Goal: Transaction & Acquisition: Purchase product/service

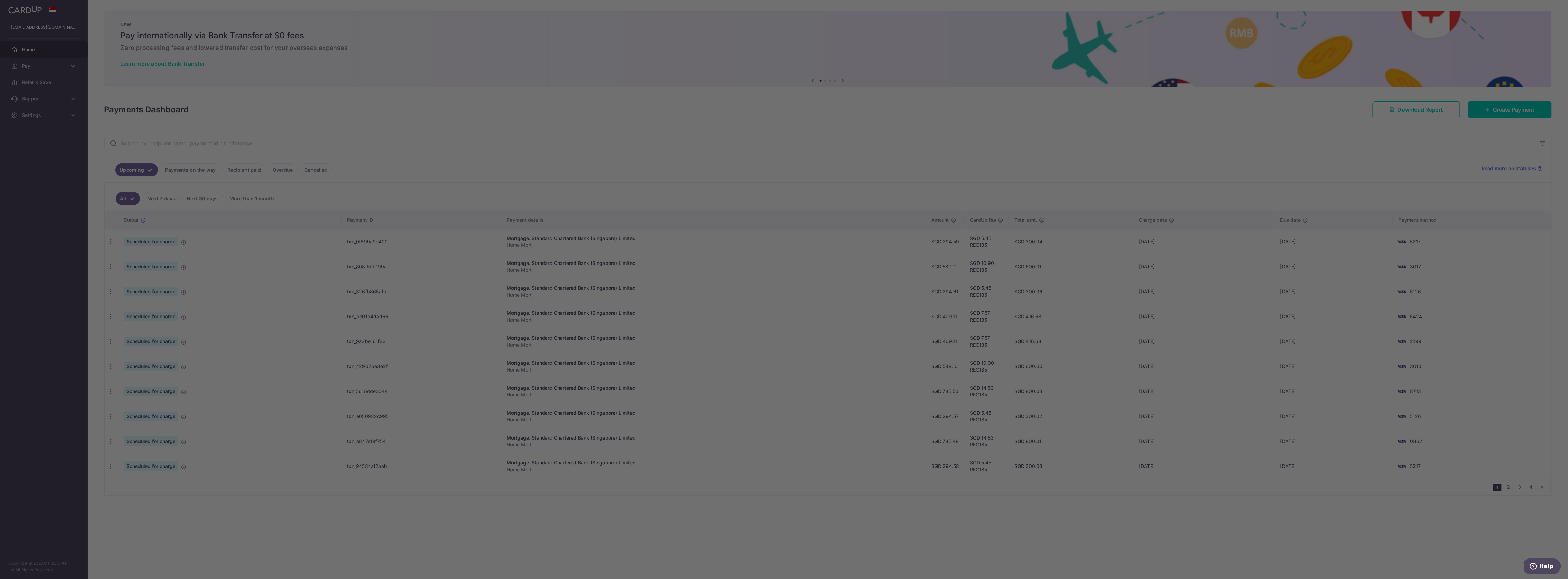
click at [1517, 117] on div at bounding box center [792, 292] width 1584 height 584
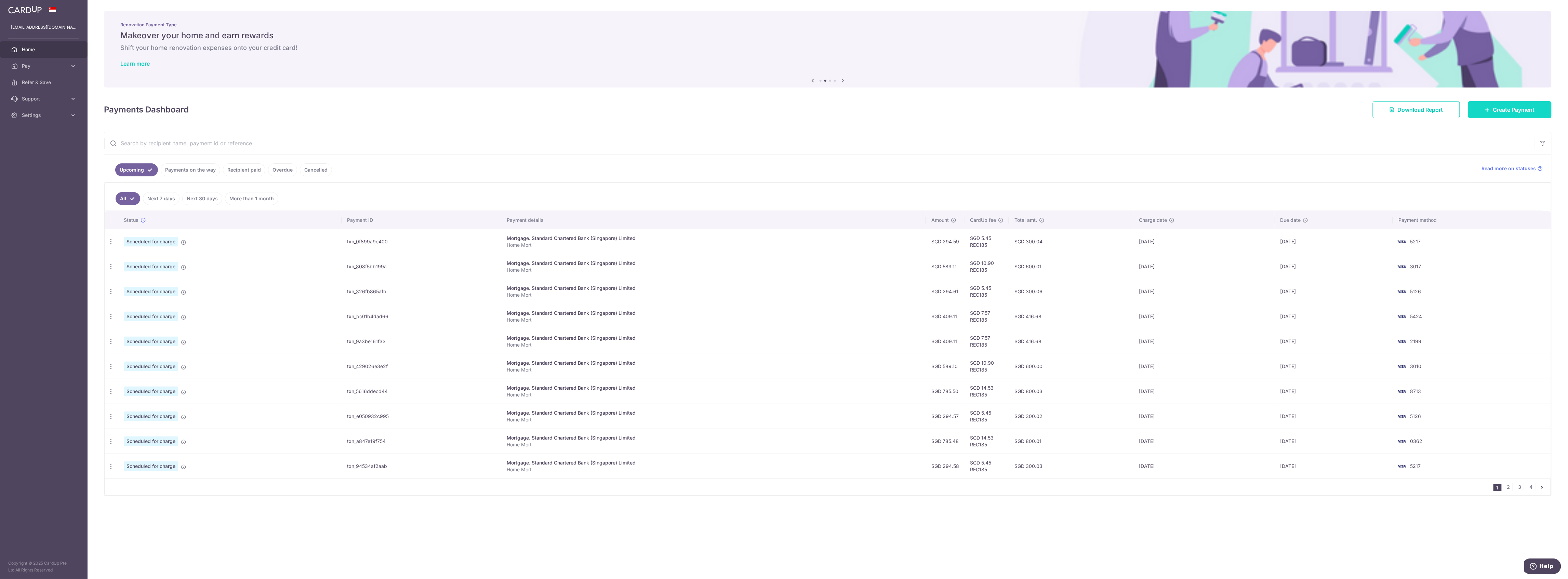
drag, startPoint x: 1516, startPoint y: 108, endPoint x: 1480, endPoint y: 108, distance: 36.0
click at [1515, 108] on span "Create Payment" at bounding box center [1514, 109] width 42 height 8
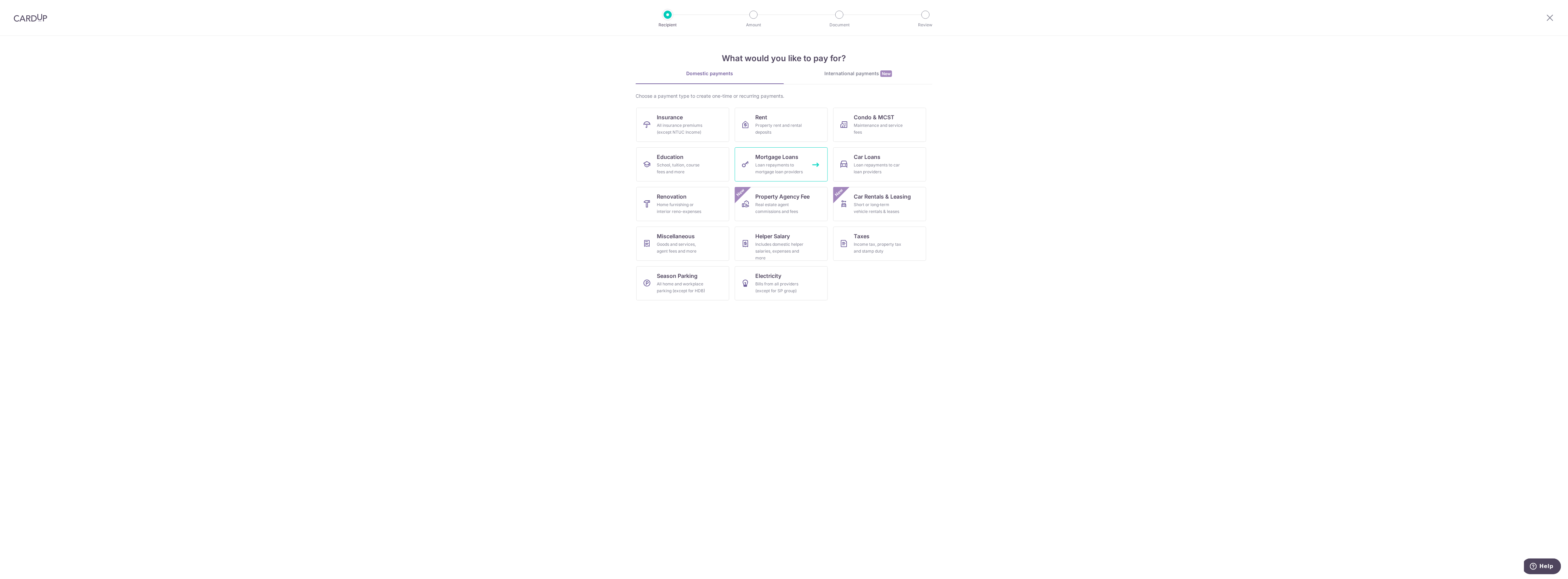
click at [782, 165] on div "Loan repayments to mortgage loan providers" at bounding box center [780, 168] width 49 height 13
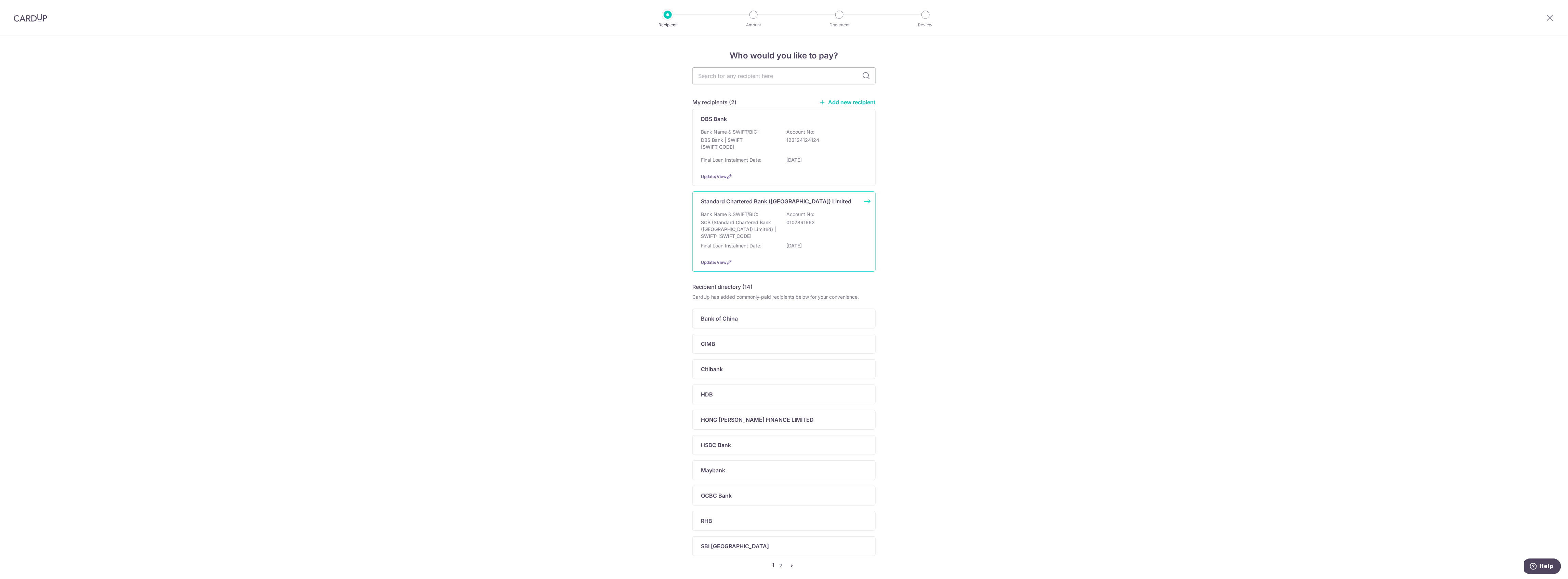
click at [773, 215] on div "Bank Name & SWIFT/BIC: SCB (Standard Chartered Bank (Singapore) Limited) | SWIF…" at bounding box center [784, 225] width 166 height 29
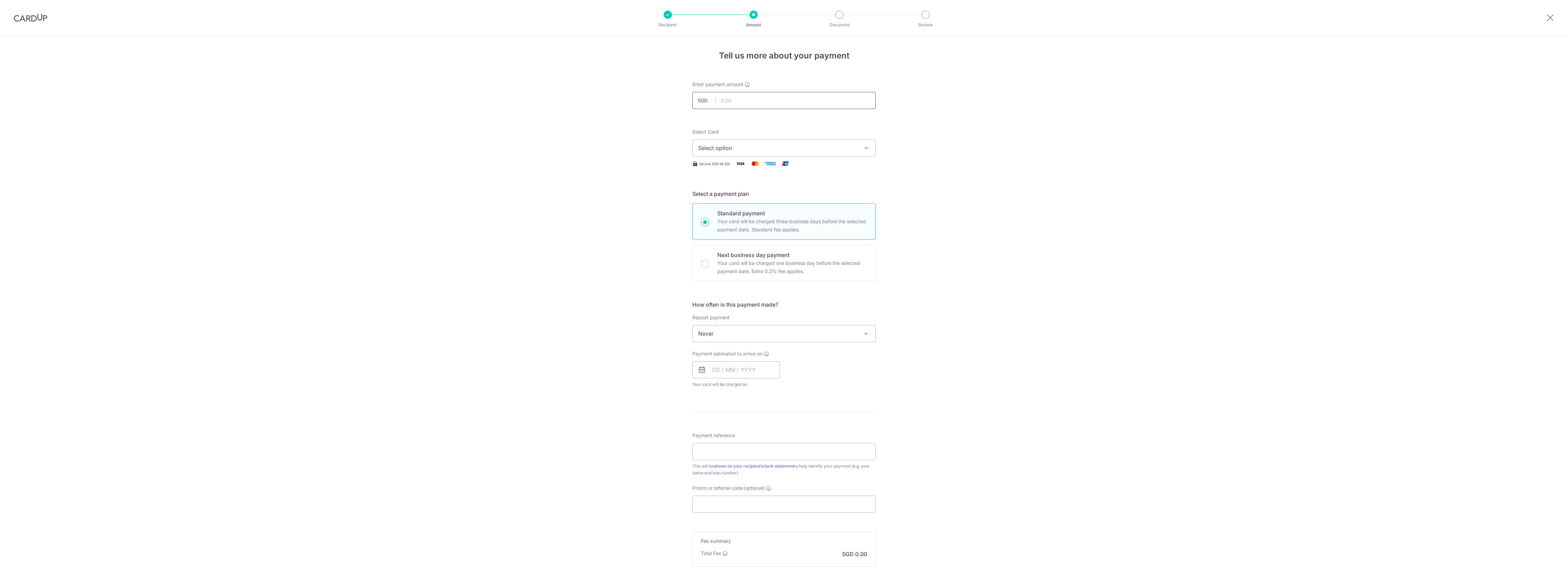
click at [750, 100] on input "text" at bounding box center [783, 100] width 183 height 17
type input "8,162.41"
click at [747, 142] on button "Select option" at bounding box center [783, 148] width 183 height 17
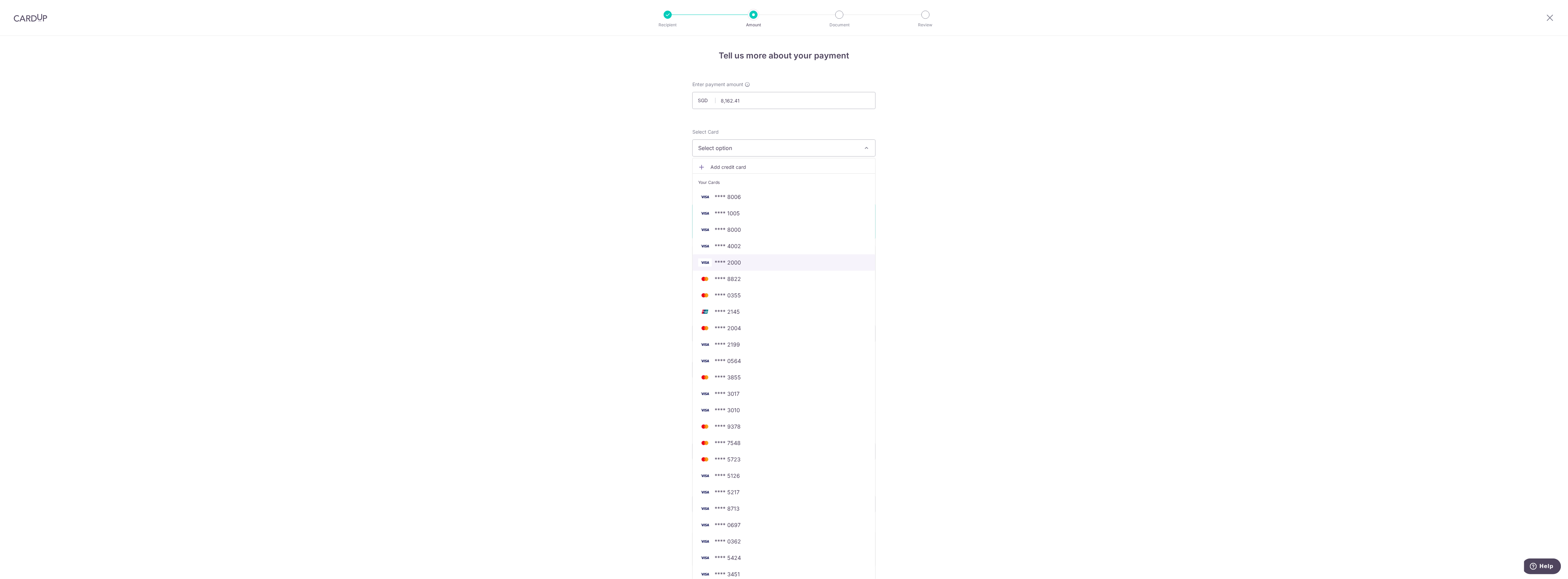
click at [731, 257] on link "**** 2000" at bounding box center [784, 262] width 183 height 16
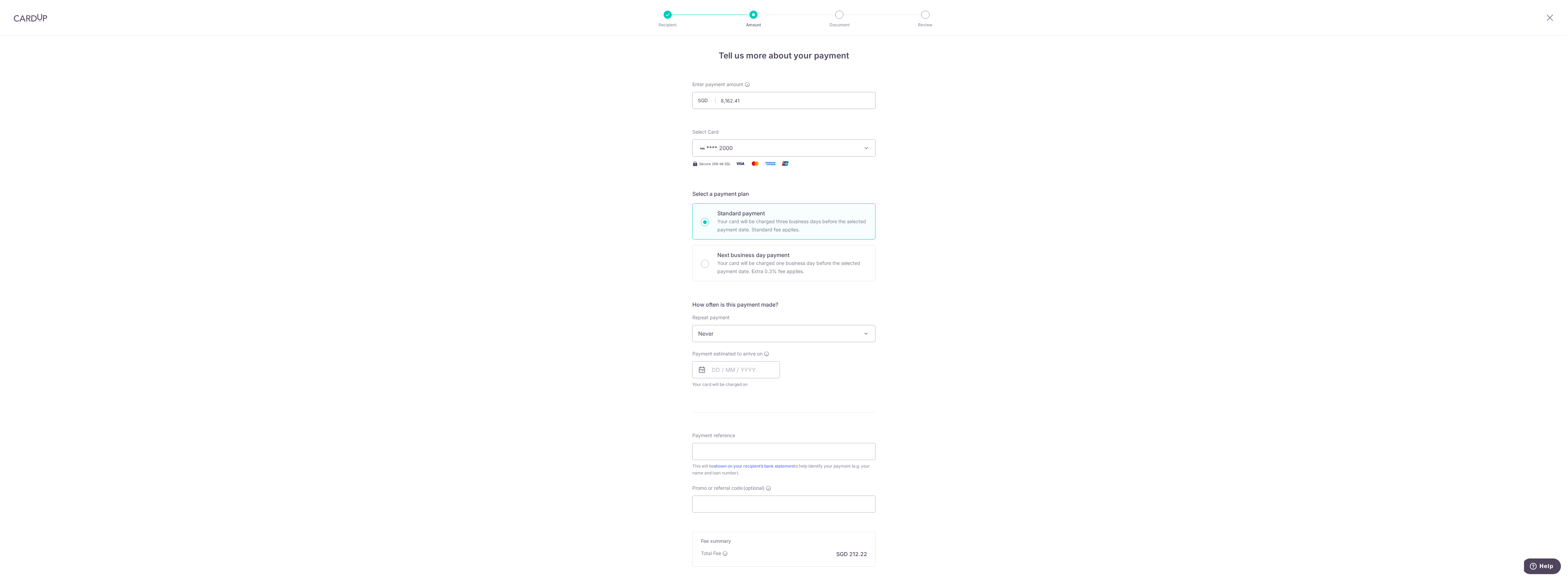
click at [743, 335] on span "Never" at bounding box center [784, 333] width 183 height 16
select select "3"
click at [744, 371] on input "text" at bounding box center [736, 370] width 88 height 17
click at [770, 433] on link "12" at bounding box center [775, 432] width 11 height 11
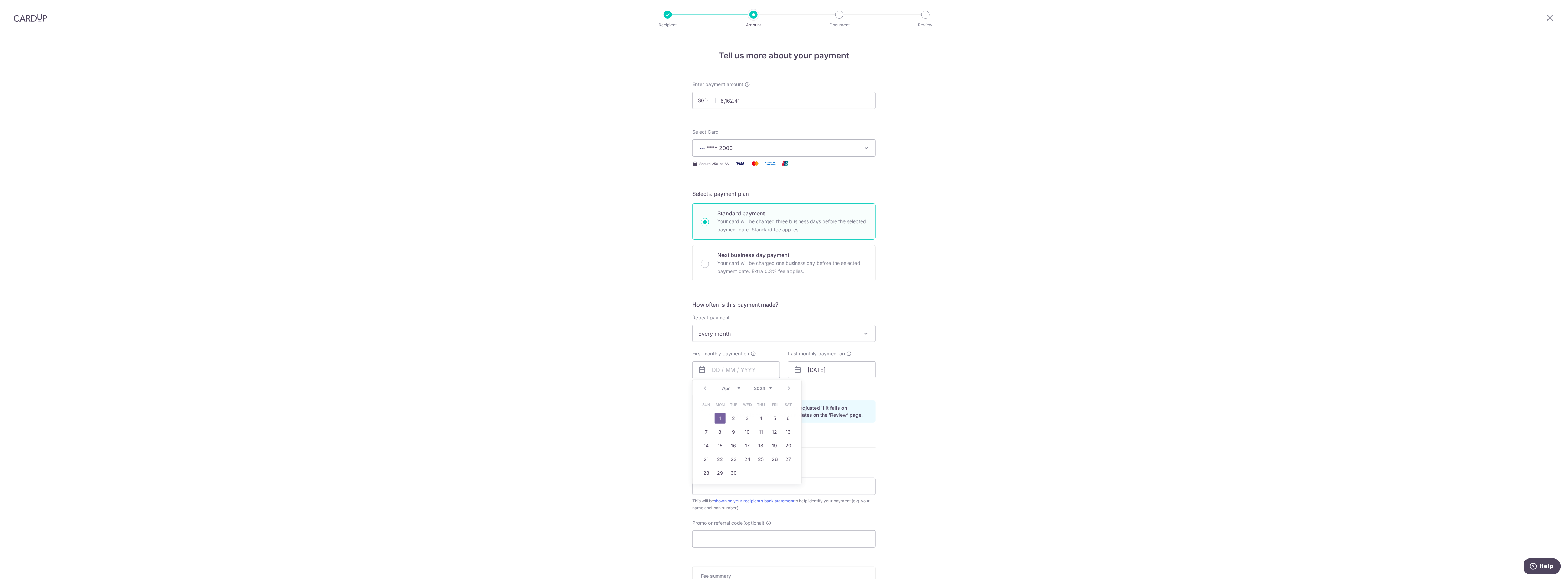
type input "12/09/2025"
click at [844, 374] on input "01/04/2052" at bounding box center [832, 370] width 88 height 17
click at [829, 386] on div "Prev Next Jan Feb Mar Apr May Jun Jul Aug Sep Oct Nov Dec 2024 2025 2026 2027 2…" at bounding box center [842, 388] width 109 height 16
click at [830, 387] on select "Jan Feb Mar Apr May Jun Jul Aug Sep Oct Nov Dec" at bounding box center [827, 388] width 18 height 5
click at [827, 472] on link "31" at bounding box center [830, 473] width 11 height 11
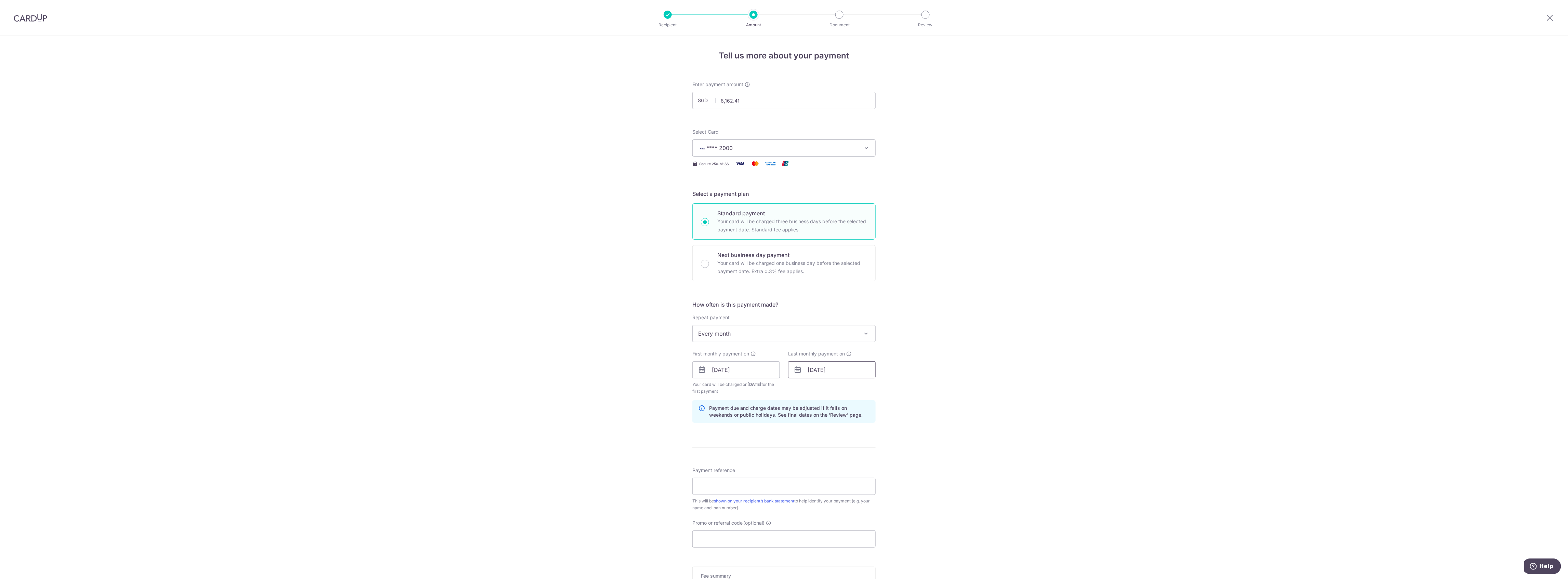
click at [833, 368] on input "31/12/2052" at bounding box center [832, 370] width 88 height 17
drag, startPoint x: 839, startPoint y: 370, endPoint x: 827, endPoint y: 367, distance: 12.4
click at [827, 367] on input "31/12/2052" at bounding box center [832, 370] width 88 height 17
click at [831, 473] on link "30" at bounding box center [830, 473] width 11 height 11
type input "30/12/2025"
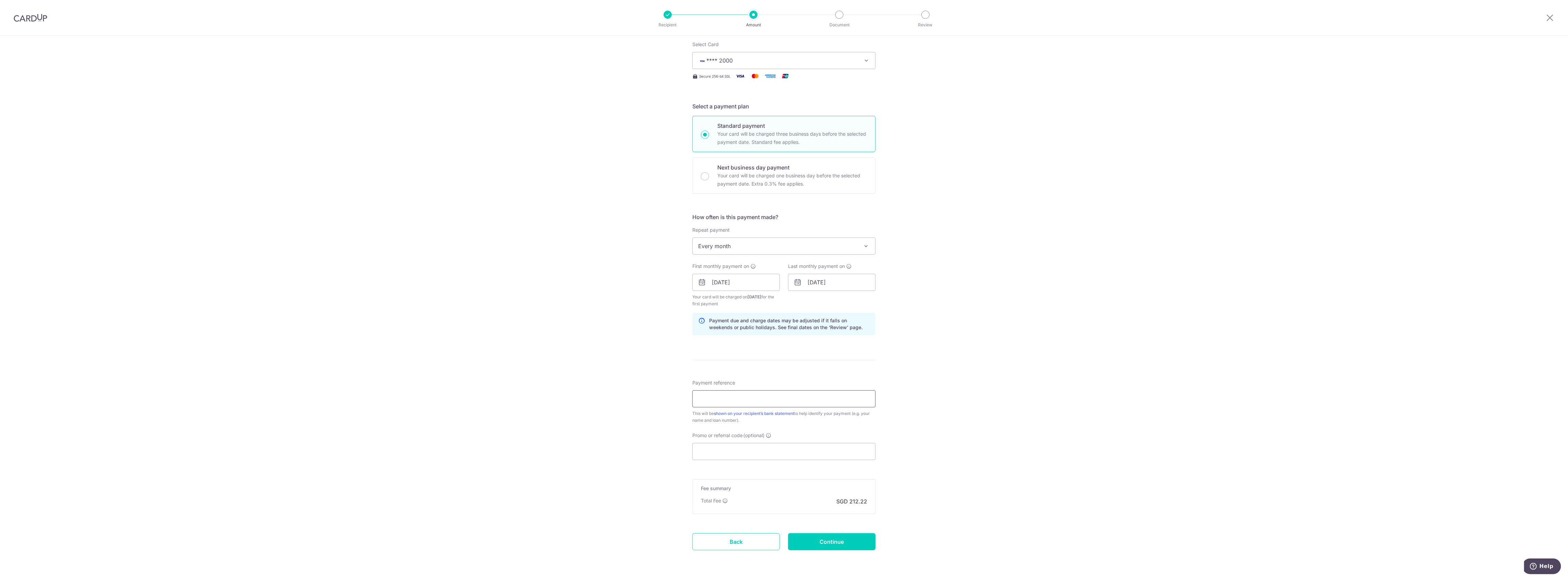
scroll to position [111, 0]
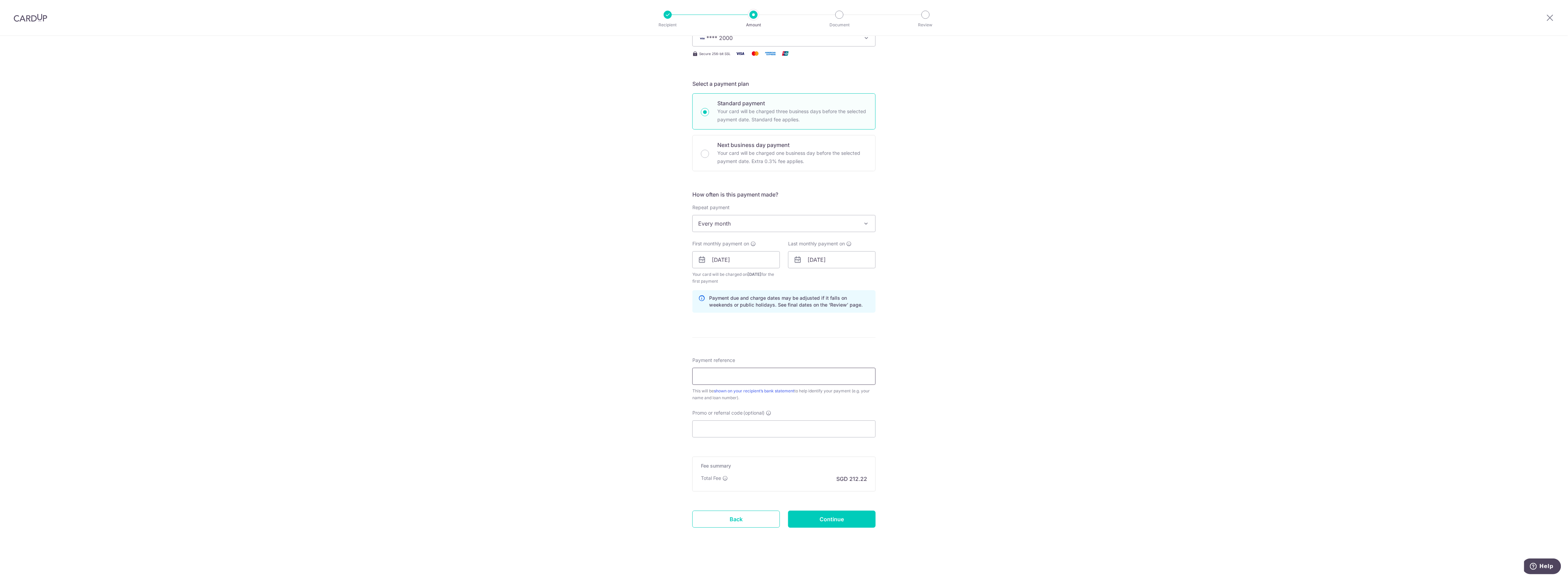
click at [747, 373] on input "Payment reference" at bounding box center [783, 376] width 183 height 17
type input "Home Mort"
click at [810, 516] on input "Continue" at bounding box center [832, 519] width 88 height 17
type input "Create Schedule"
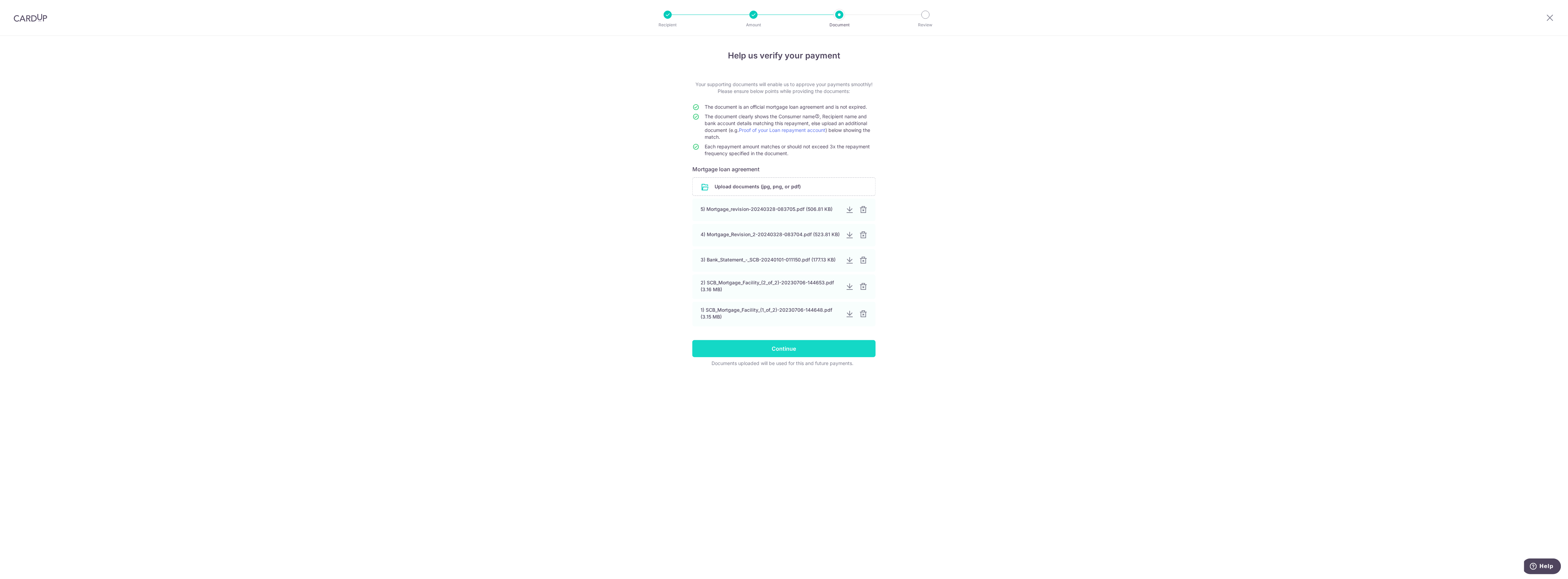
click at [779, 350] on input "Continue" at bounding box center [783, 348] width 183 height 17
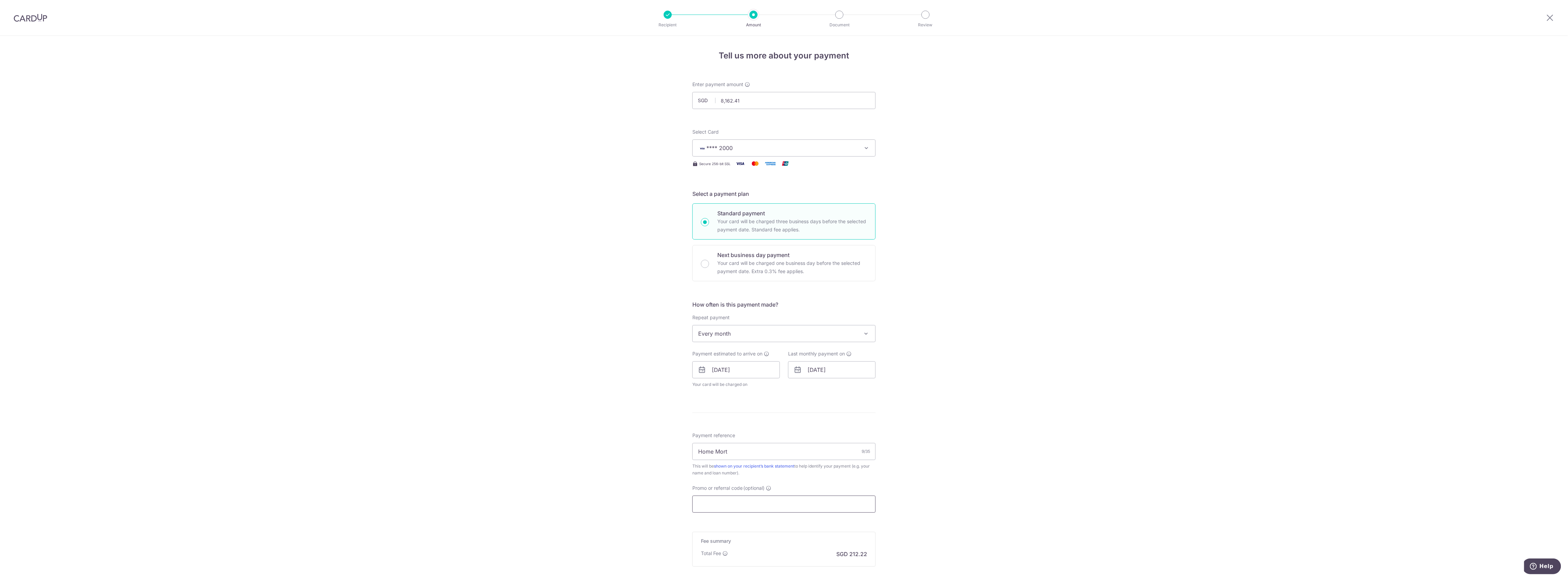
click at [724, 501] on input "Promo or referral code (optional)" at bounding box center [783, 504] width 183 height 17
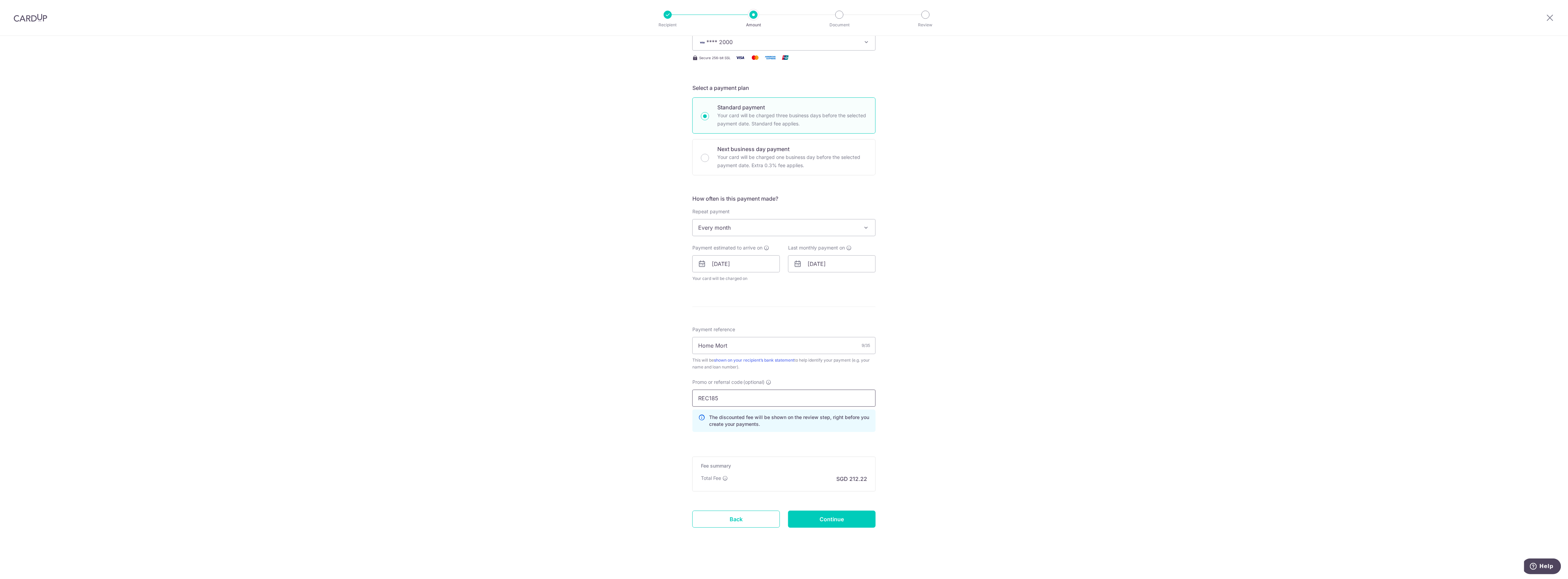
scroll to position [107, 0]
type input "REC185"
click at [822, 517] on input "Continue" at bounding box center [832, 519] width 88 height 17
type input "Update Schedule"
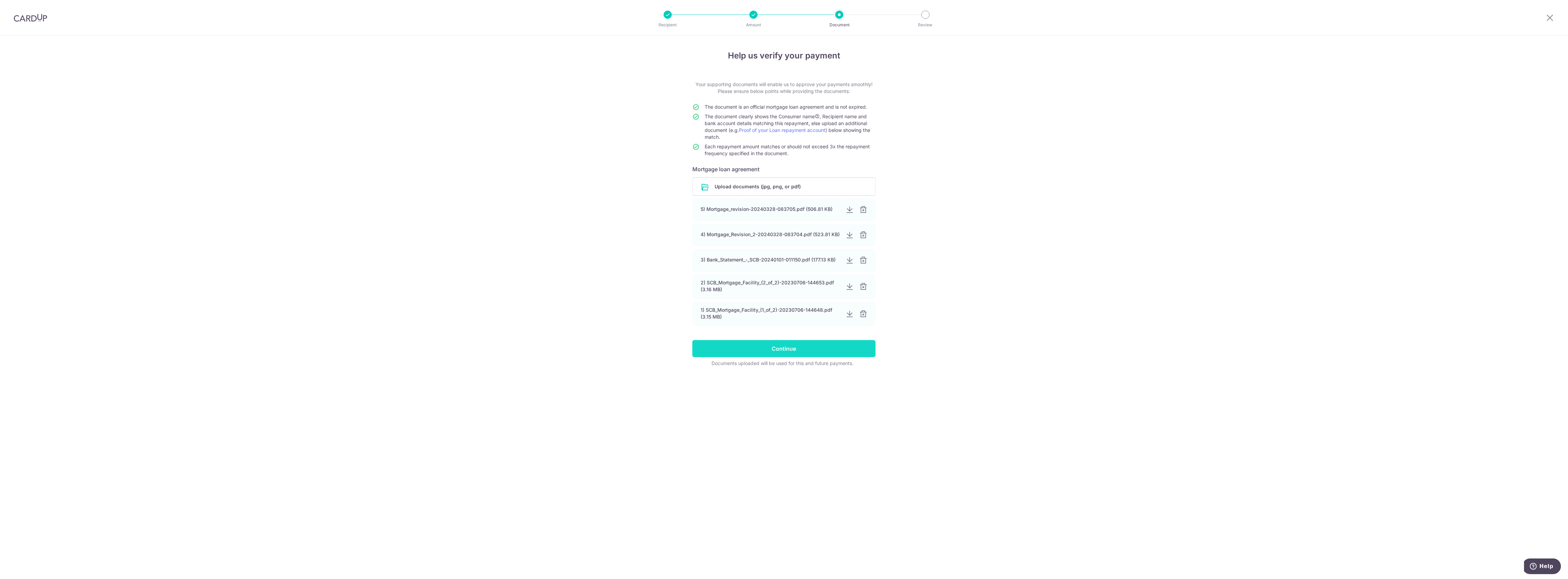
click at [808, 347] on input "Continue" at bounding box center [783, 348] width 183 height 17
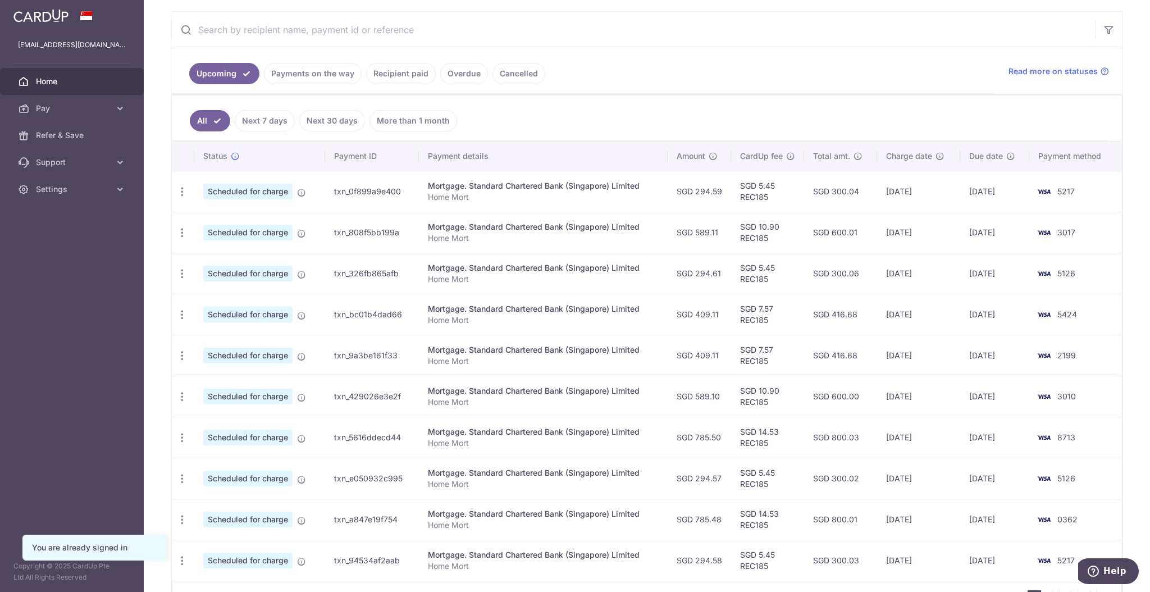
scroll to position [276, 0]
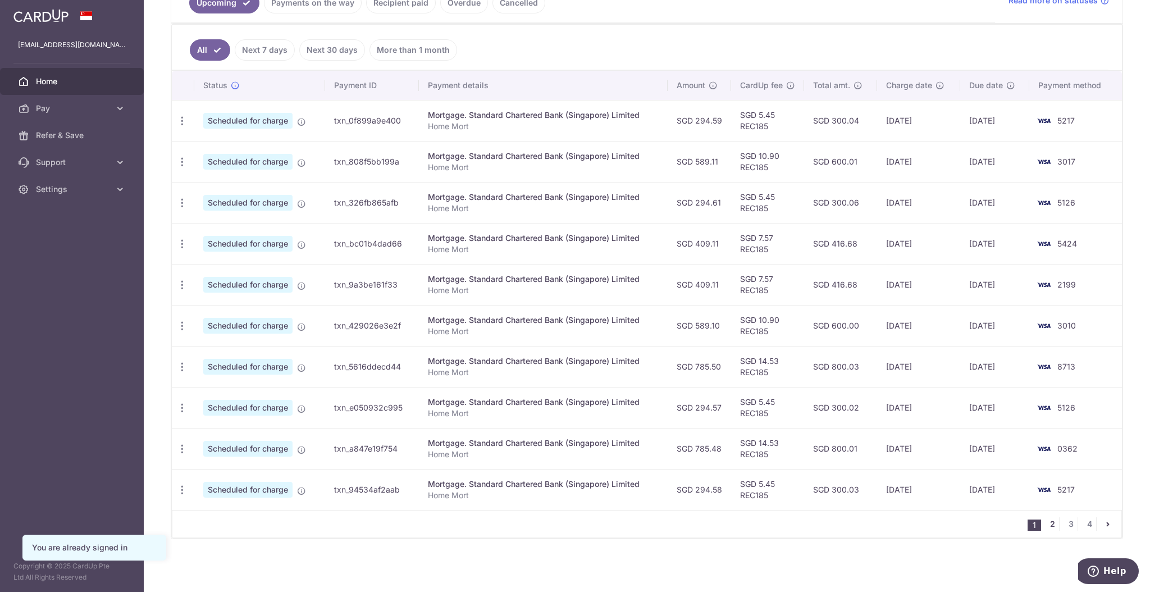
click at [1046, 525] on link "2" at bounding box center [1052, 523] width 13 height 13
click at [1064, 522] on link "3" at bounding box center [1070, 523] width 13 height 13
click at [1083, 520] on link "4" at bounding box center [1089, 523] width 13 height 13
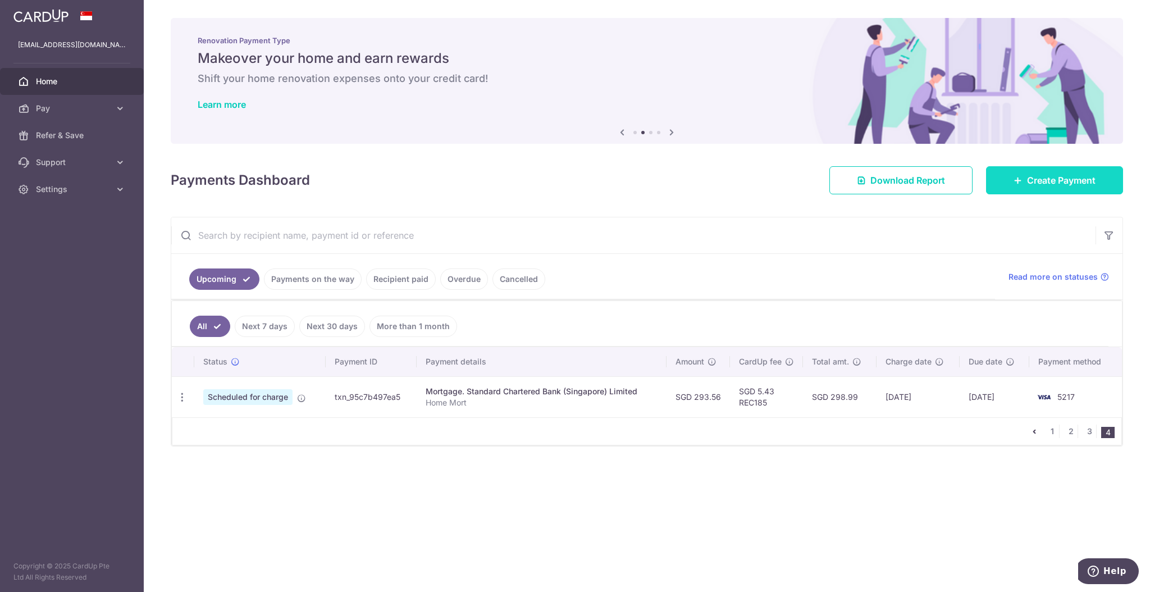
click at [1058, 181] on span "Create Payment" at bounding box center [1061, 180] width 69 height 13
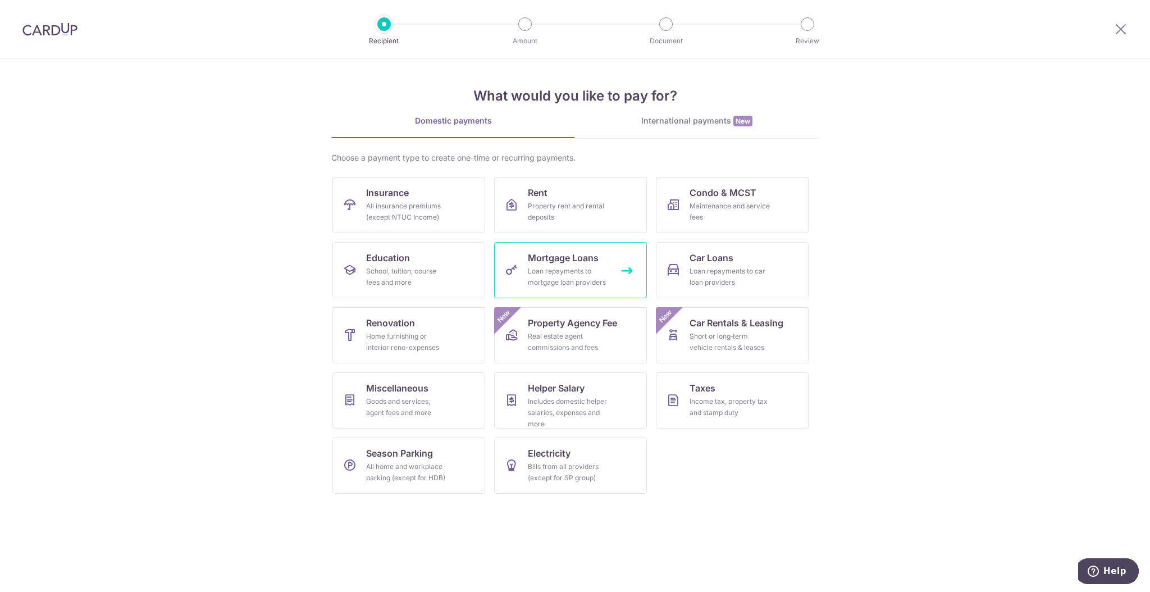
click at [574, 279] on div "Loan repayments to mortgage loan providers" at bounding box center [568, 277] width 81 height 22
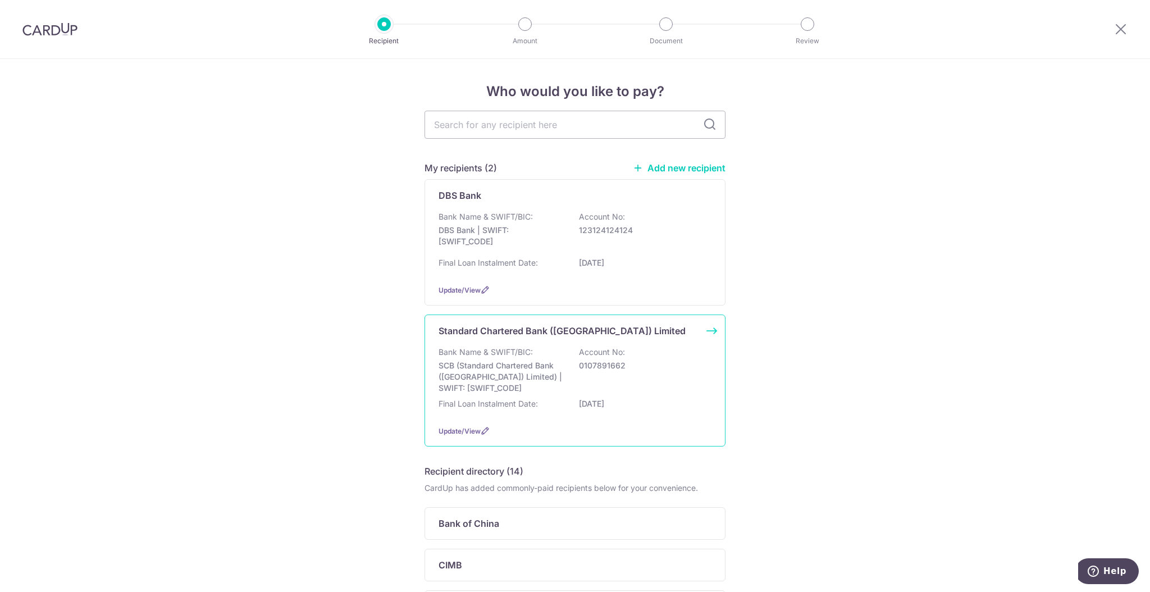
click at [572, 403] on div "Final Loan Instalment Date: 01/04/2052" at bounding box center [575, 407] width 273 height 18
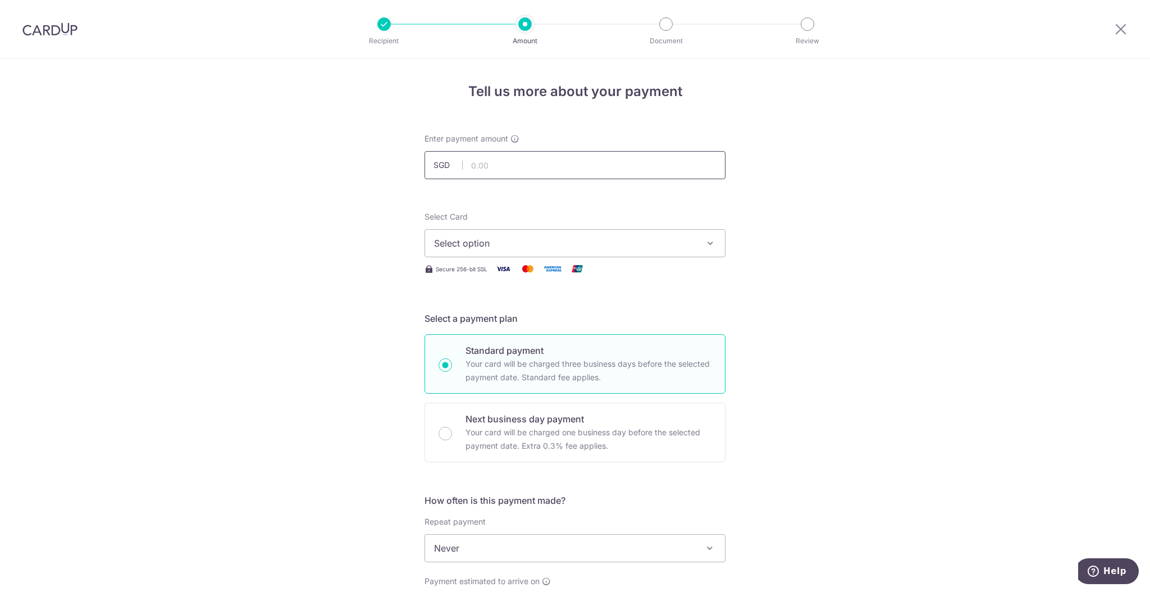
click at [515, 164] on input "text" at bounding box center [575, 165] width 301 height 28
type input "8,162.41"
click at [527, 244] on span "Select option" at bounding box center [565, 242] width 262 height 13
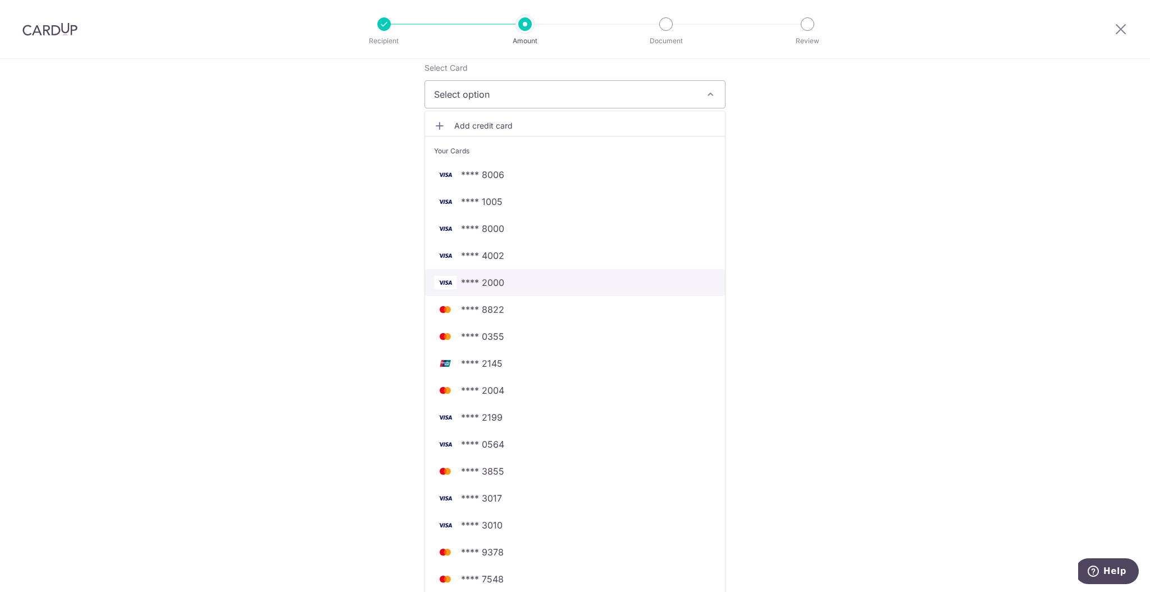
scroll to position [149, 0]
drag, startPoint x: 506, startPoint y: 277, endPoint x: 537, endPoint y: 274, distance: 31.6
click at [506, 277] on span "**** 2000" at bounding box center [575, 281] width 282 height 13
type input "01/04/2052"
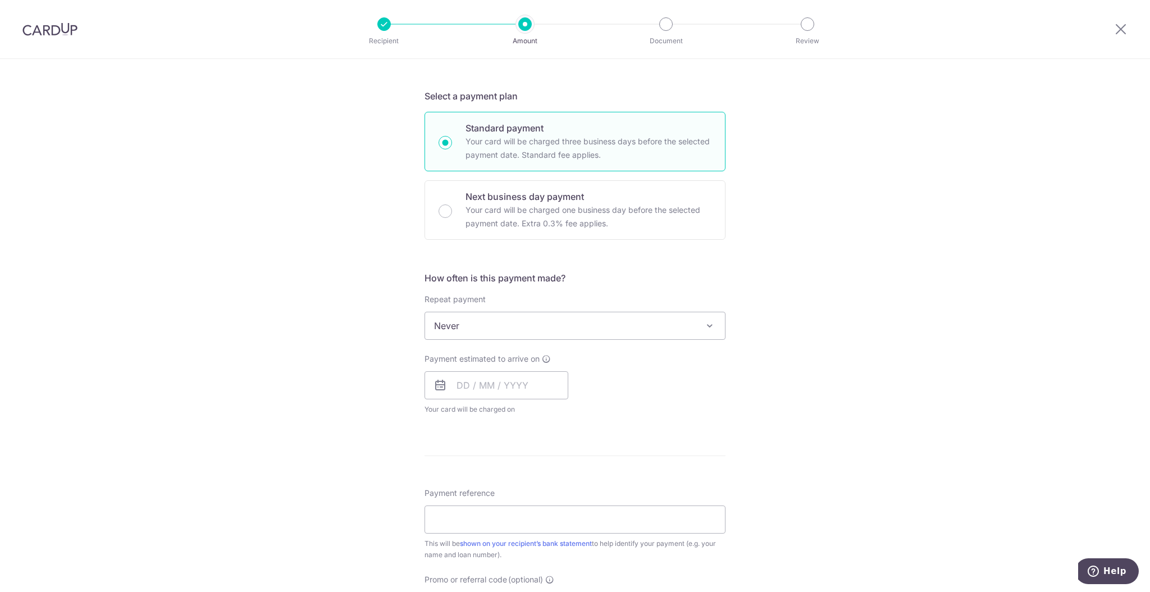
scroll to position [224, 0]
click at [540, 318] on span "Never" at bounding box center [575, 324] width 300 height 27
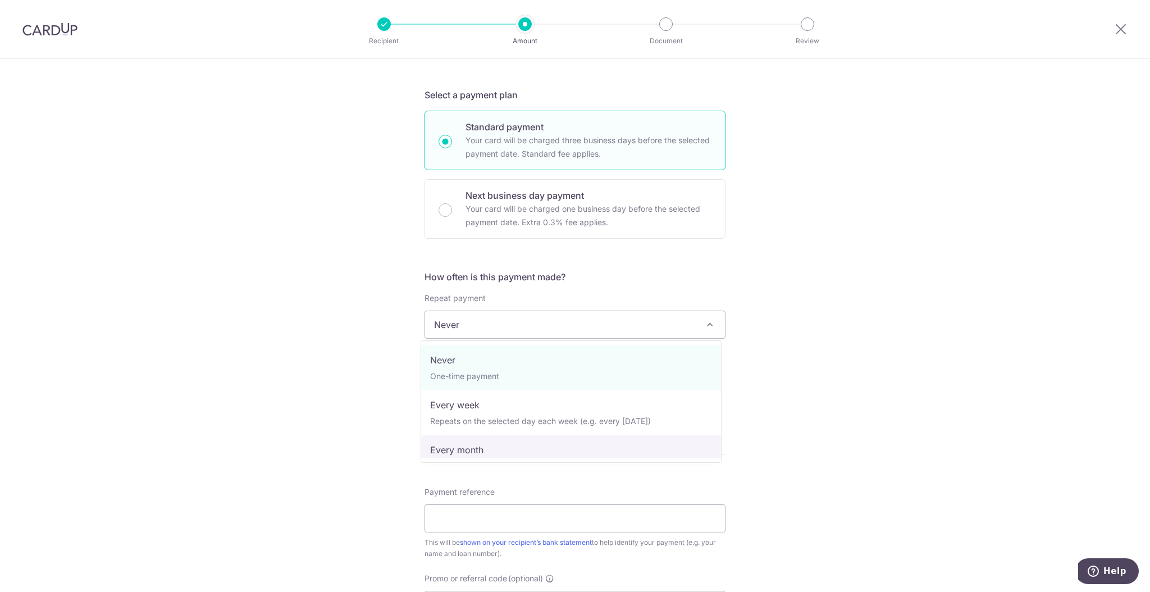
select select "3"
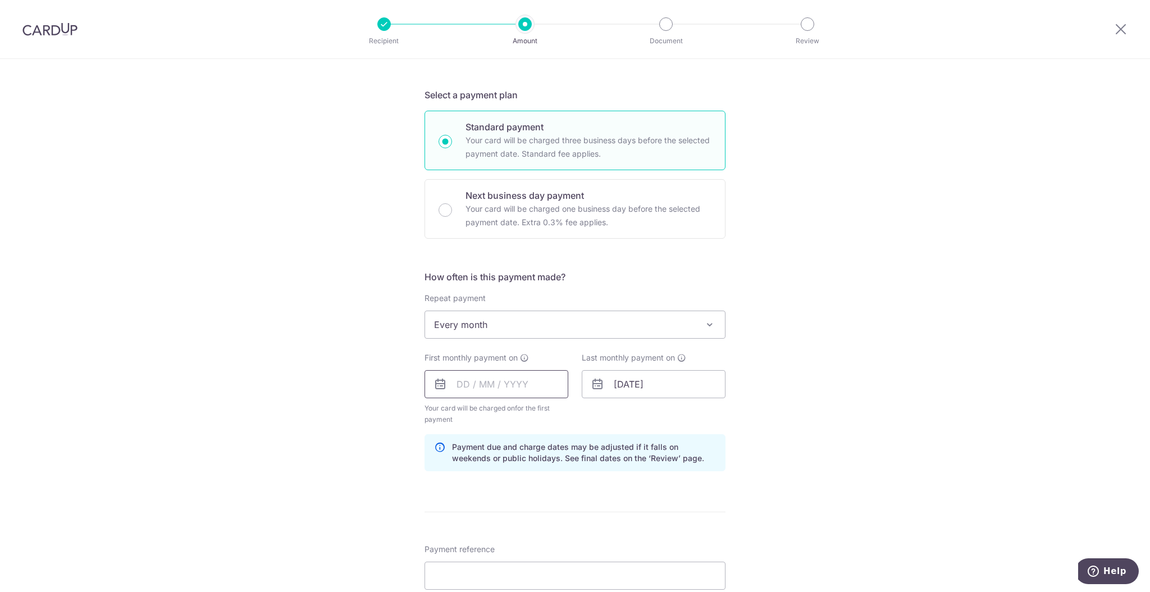
click at [511, 382] on input "text" at bounding box center [497, 384] width 144 height 28
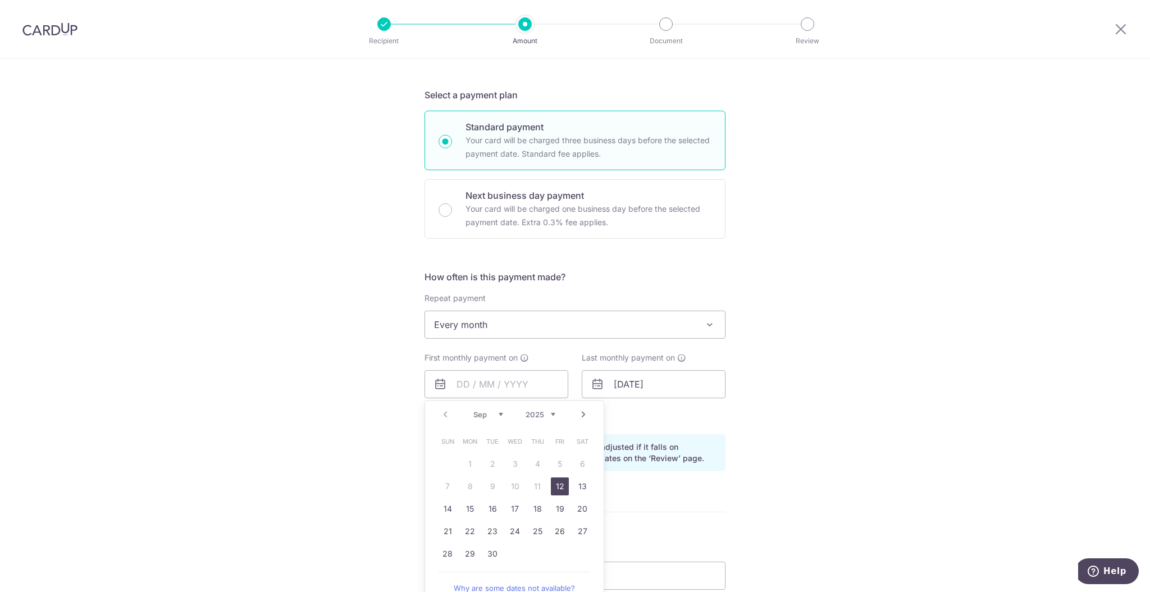
click at [581, 415] on link "Next" at bounding box center [583, 414] width 13 height 13
click at [518, 465] on link "1" at bounding box center [515, 464] width 18 height 18
type input "[DATE]"
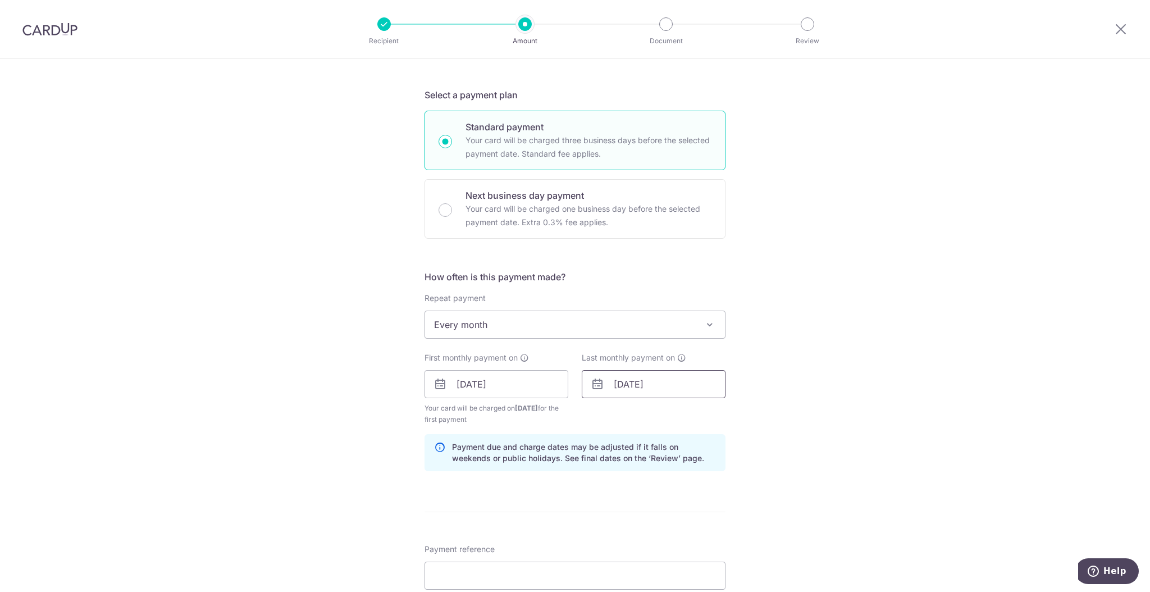
click at [662, 390] on input "01/04/2052" at bounding box center [654, 384] width 144 height 28
click at [703, 416] on select "2024 2025 2026 2027 2028 2029 2030 2031 2032 2033 2034 2035" at bounding box center [698, 414] width 30 height 9
click at [647, 416] on select "Jan Feb Mar Apr May Jun Jul Aug Sep Oct Nov Dec" at bounding box center [646, 414] width 30 height 9
click at [667, 554] on link "31" at bounding box center [672, 554] width 18 height 18
type input "31/12/2025"
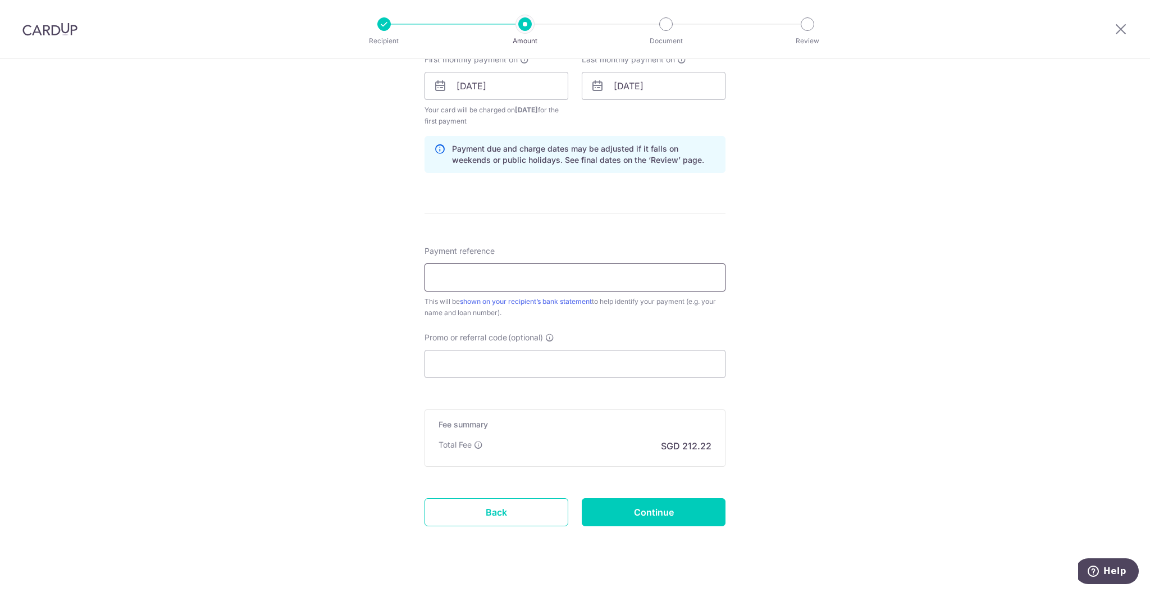
scroll to position [523, 0]
click at [506, 264] on input "Payment reference" at bounding box center [575, 276] width 301 height 28
type input "Home Mort"
click at [494, 362] on input "Promo or referral code (optional)" at bounding box center [575, 363] width 301 height 28
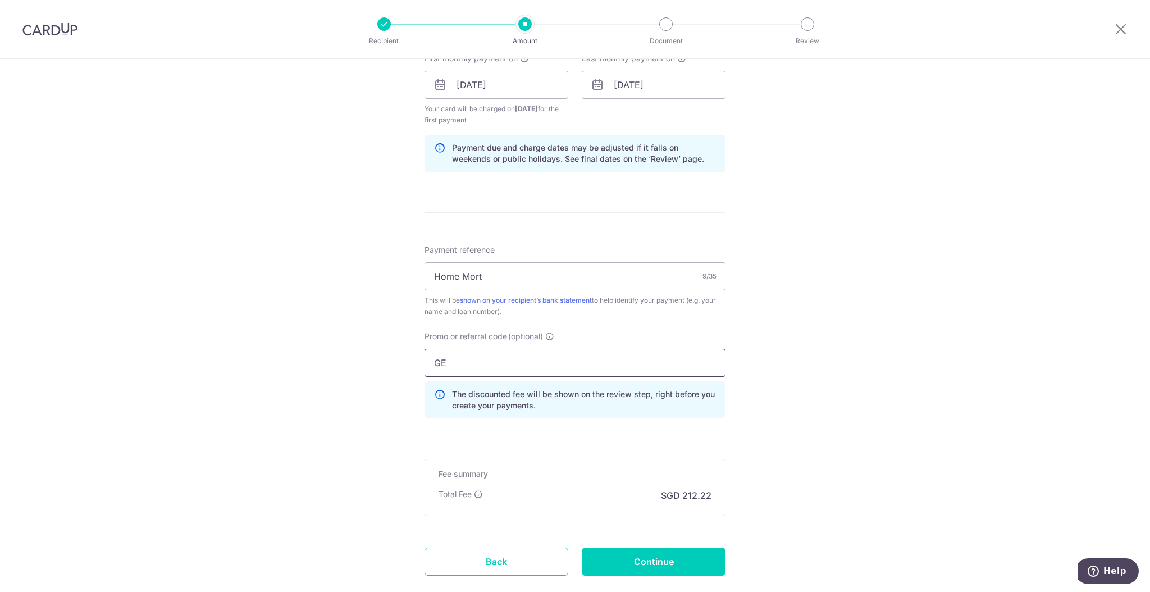
type input "G"
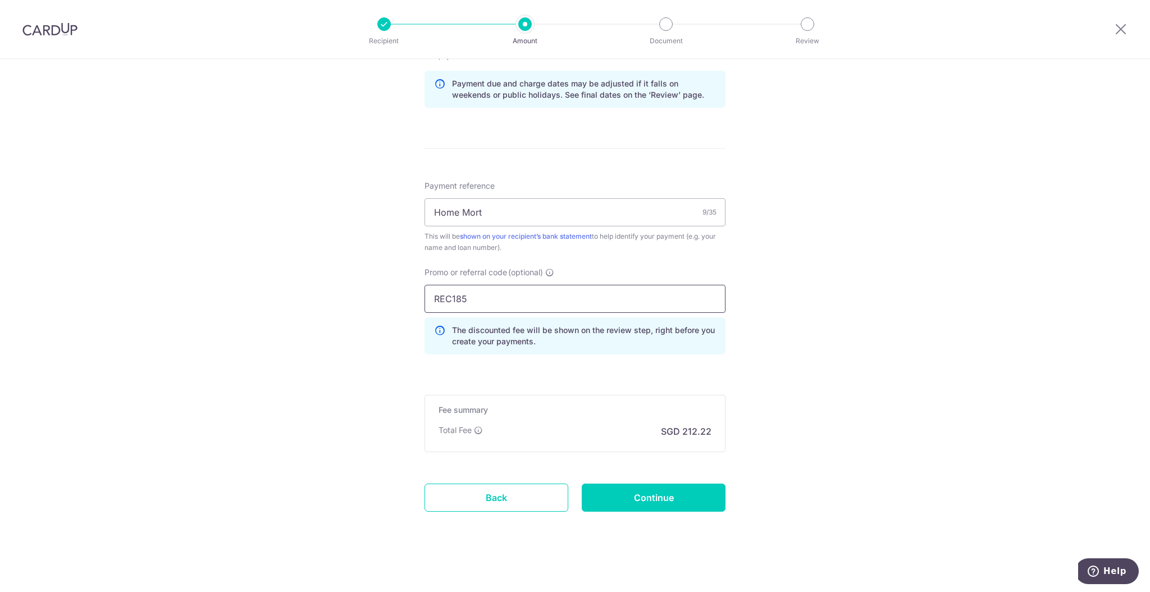
type input "REC185"
click at [643, 489] on input "Continue" at bounding box center [654, 494] width 144 height 28
type input "Create Schedule"
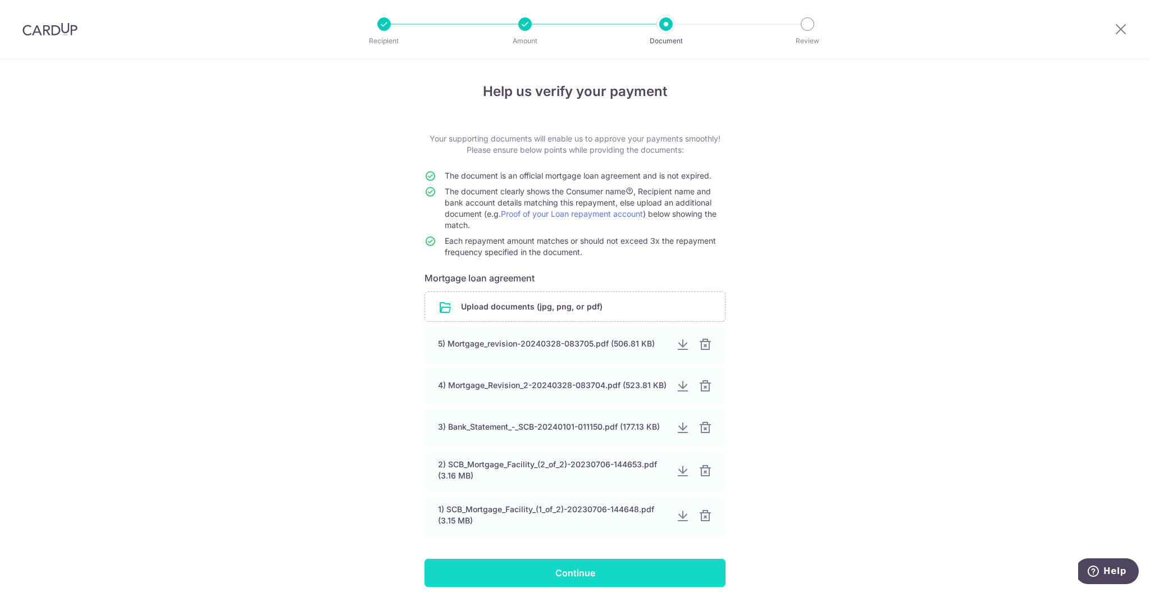
click at [576, 575] on input "Continue" at bounding box center [575, 573] width 301 height 28
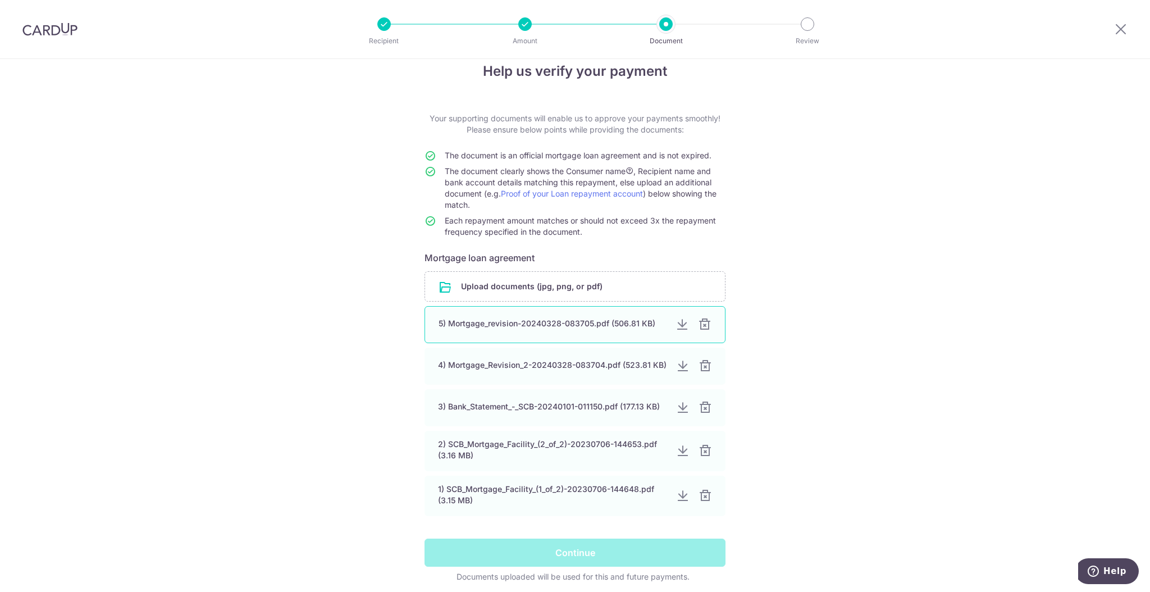
scroll to position [63, 0]
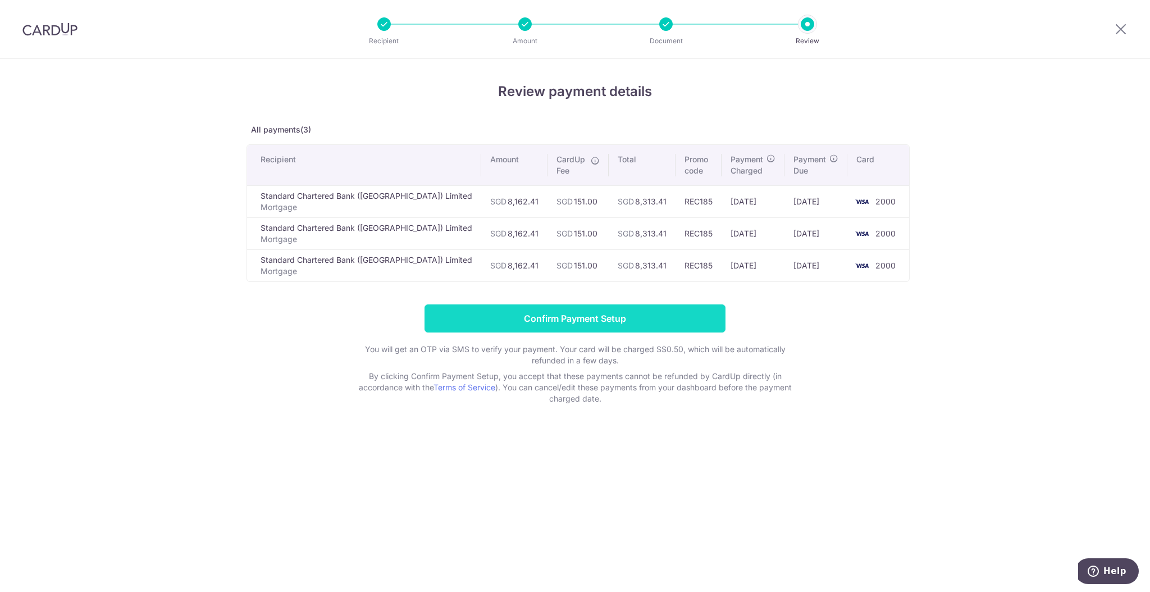
click at [621, 326] on input "Confirm Payment Setup" at bounding box center [575, 318] width 301 height 28
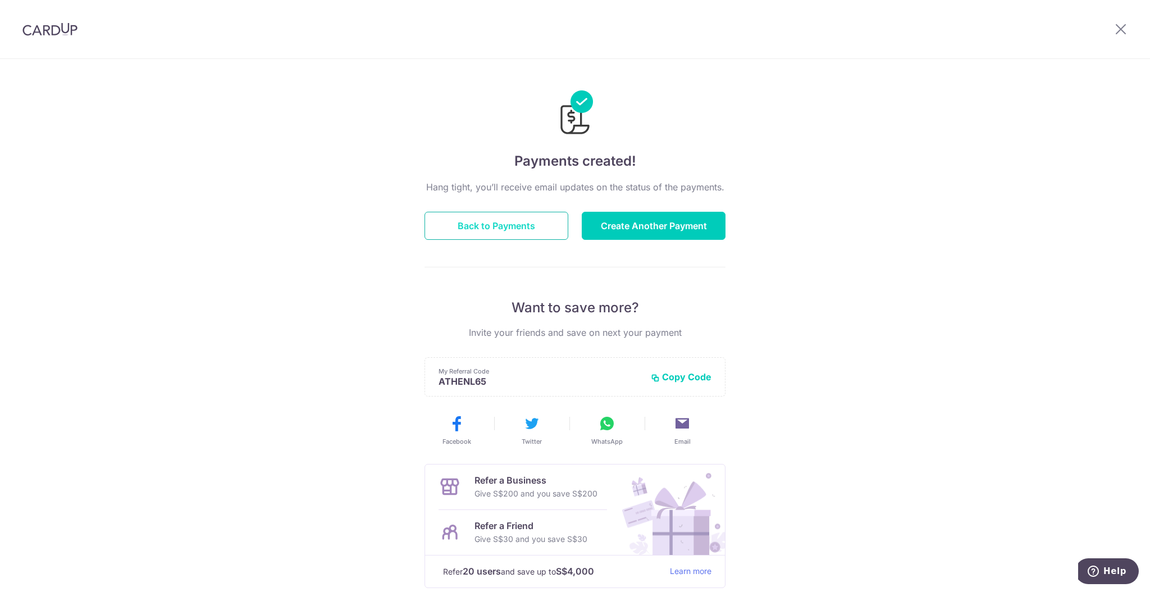
click at [524, 220] on button "Back to Payments" at bounding box center [497, 226] width 144 height 28
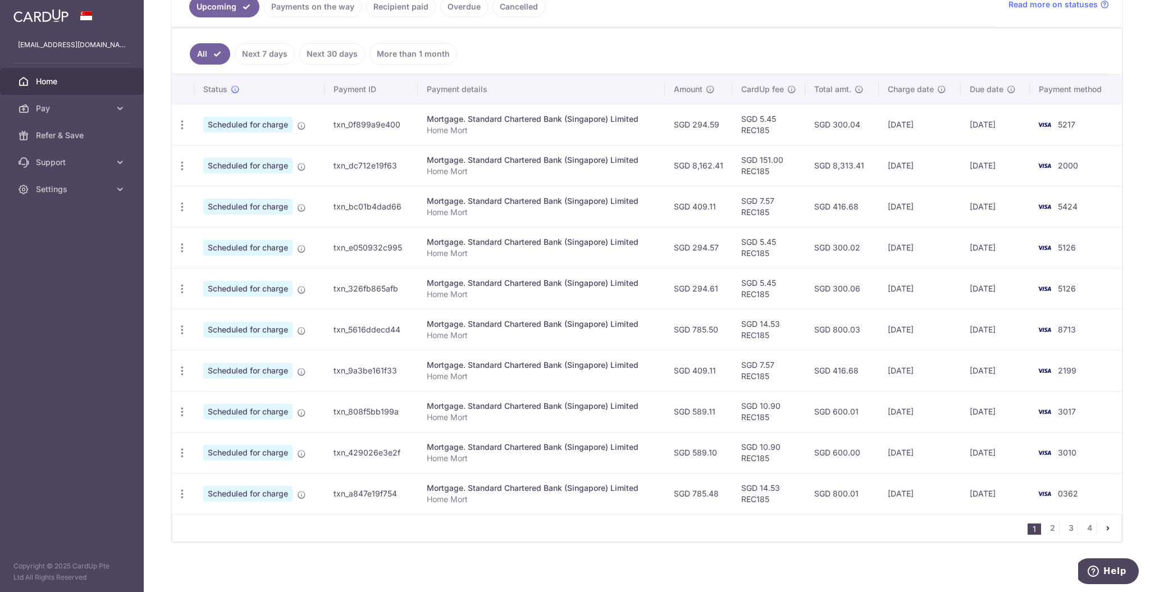
scroll to position [276, 0]
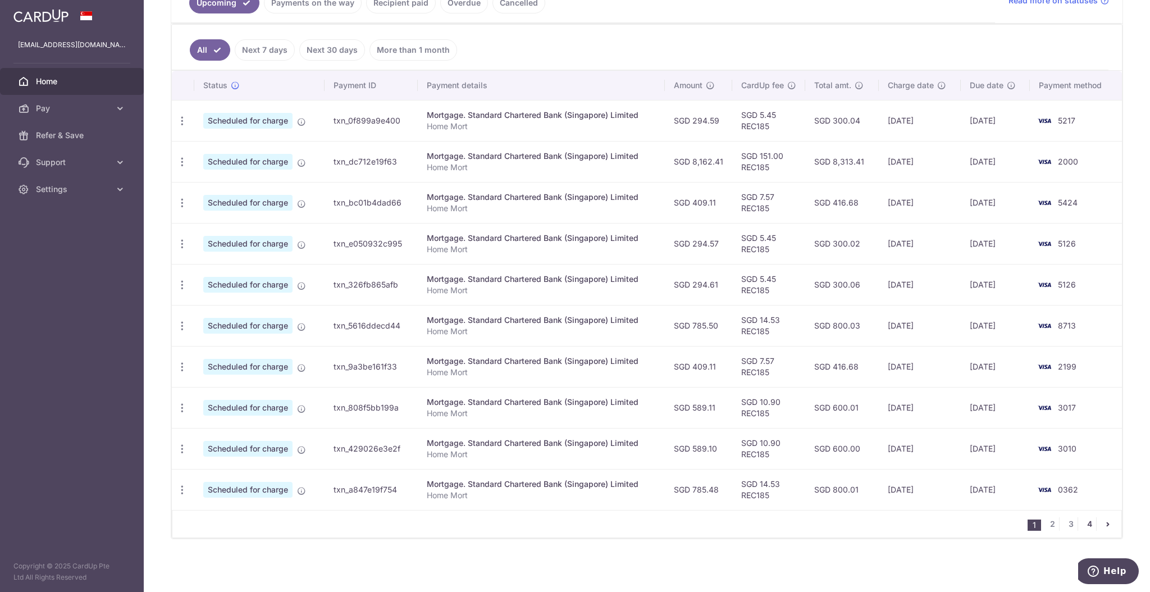
click at [1083, 522] on link "4" at bounding box center [1089, 523] width 13 height 13
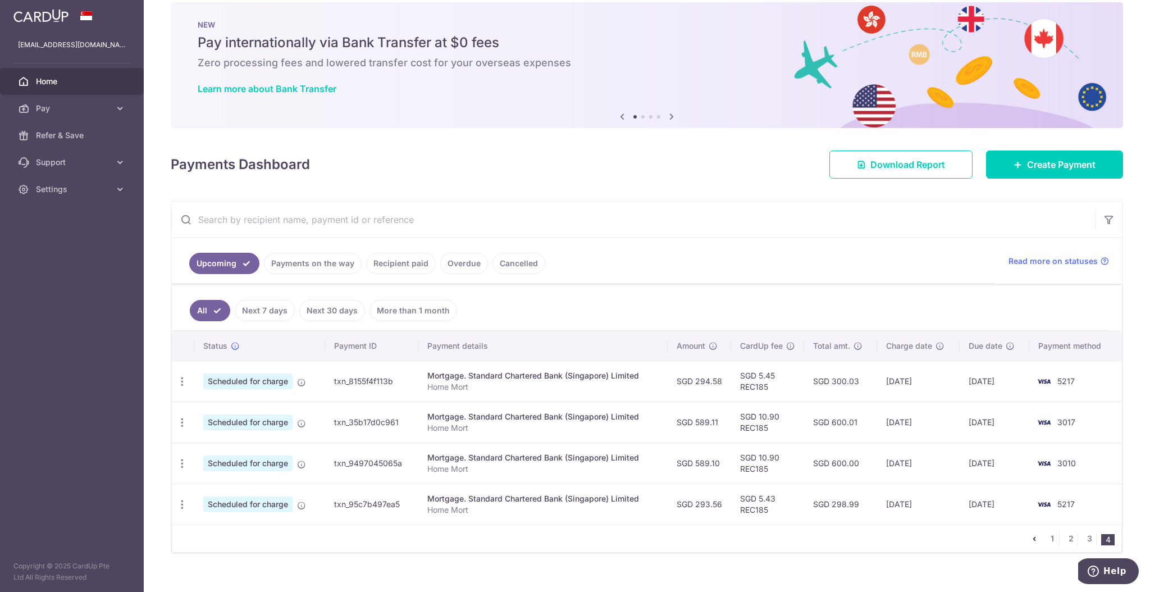
scroll to position [30, 0]
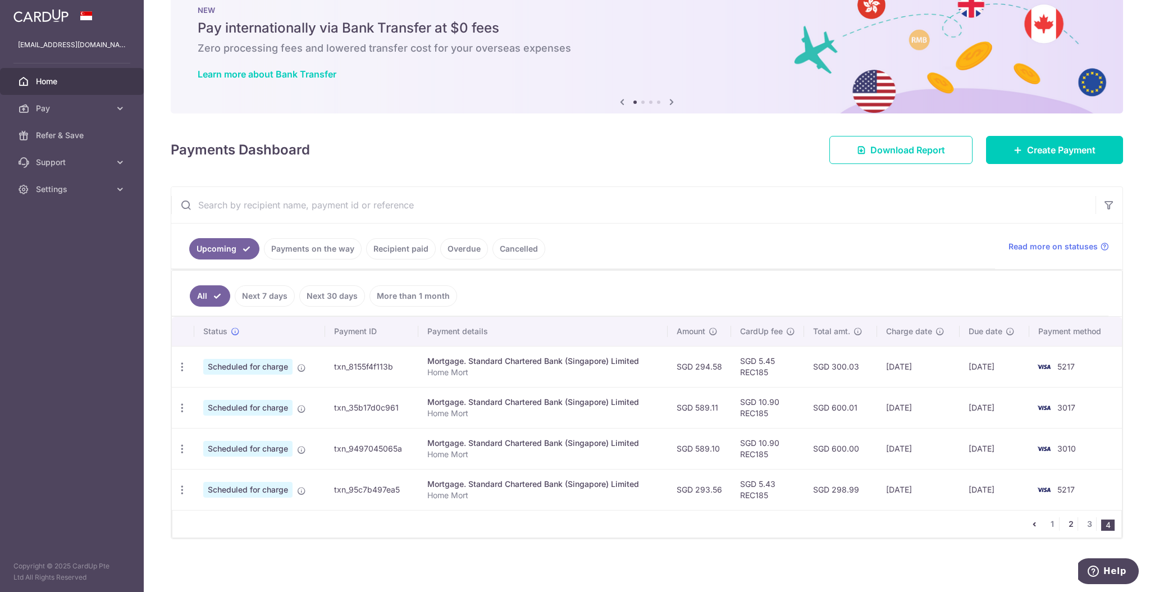
click at [1064, 528] on link "2" at bounding box center [1070, 523] width 13 height 13
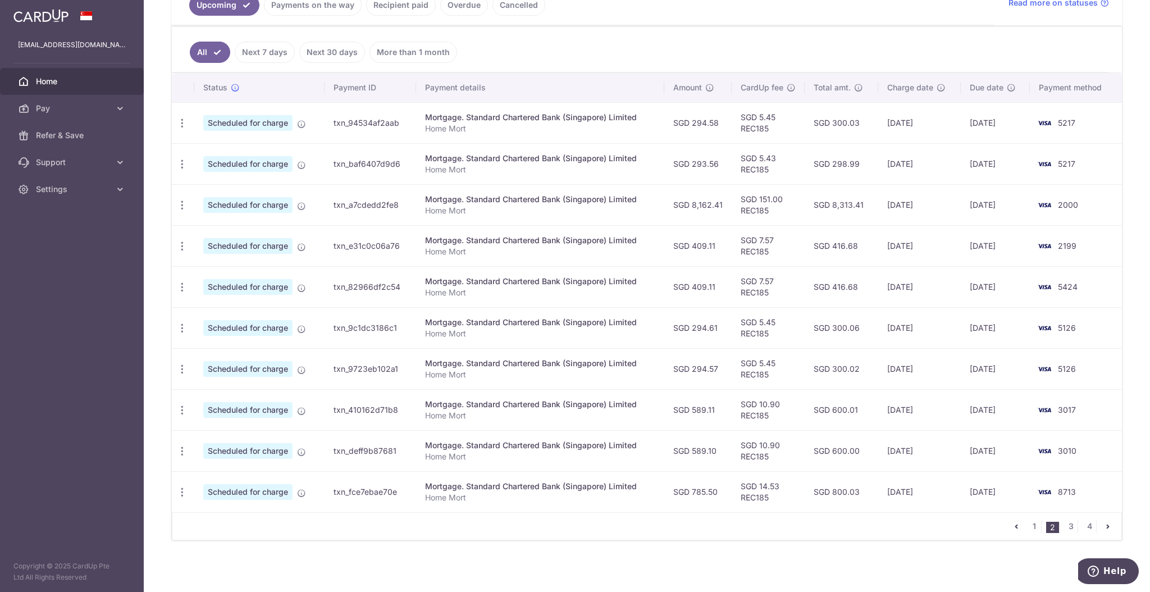
scroll to position [276, 0]
click at [1028, 522] on link "1" at bounding box center [1034, 523] width 13 height 13
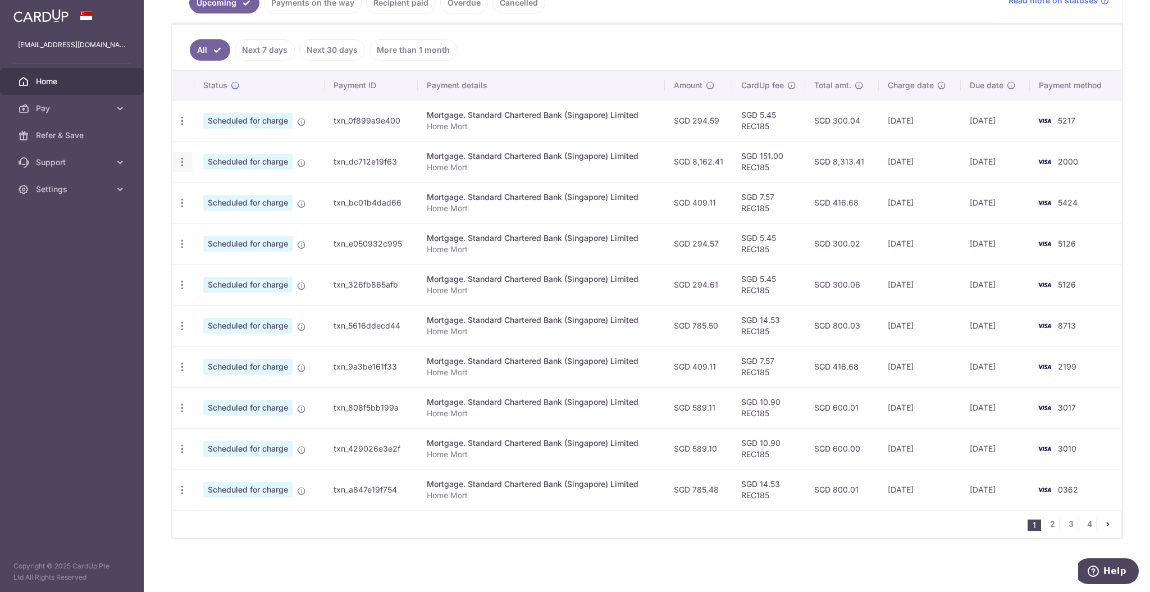
click at [178, 166] on icon "button" at bounding box center [182, 162] width 12 height 12
click at [255, 194] on span "Update payment" at bounding box center [242, 192] width 76 height 13
radio input "true"
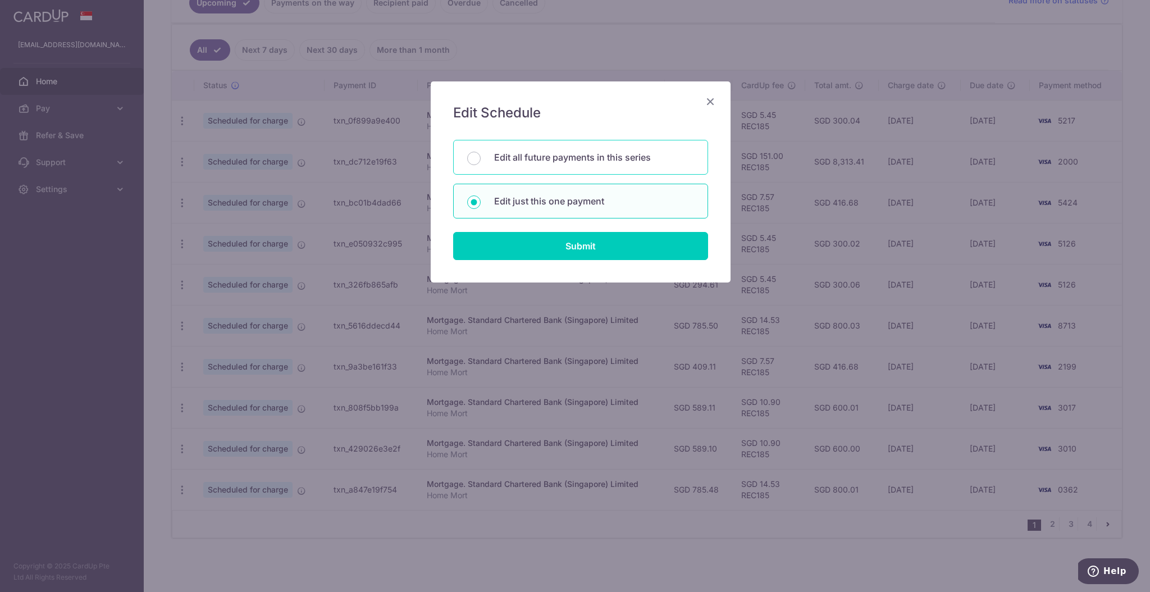
click at [583, 149] on div "Edit all future payments in this series" at bounding box center [580, 157] width 255 height 35
radio input "true"
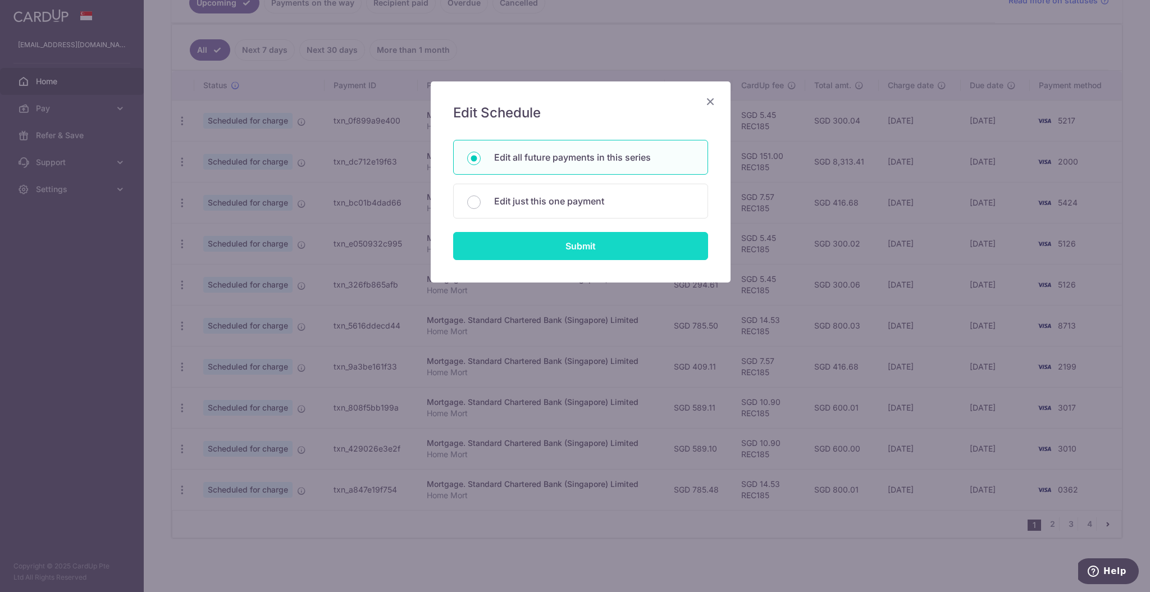
click at [582, 242] on input "Submit" at bounding box center [580, 246] width 255 height 28
radio input "true"
type input "8,162.41"
type input "Home Mort"
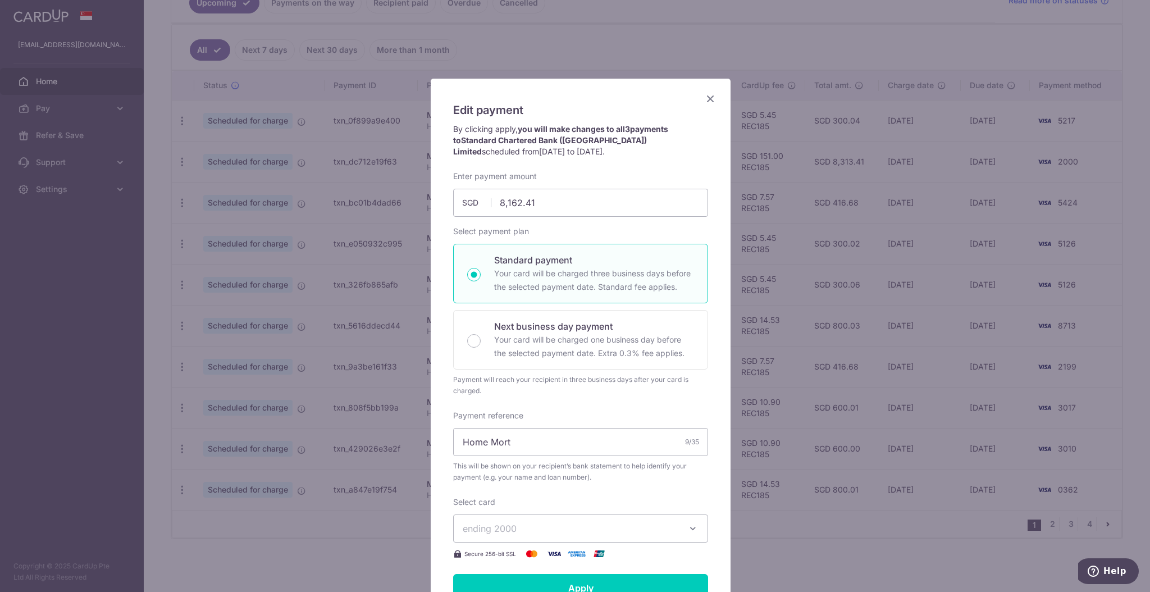
scroll to position [0, 0]
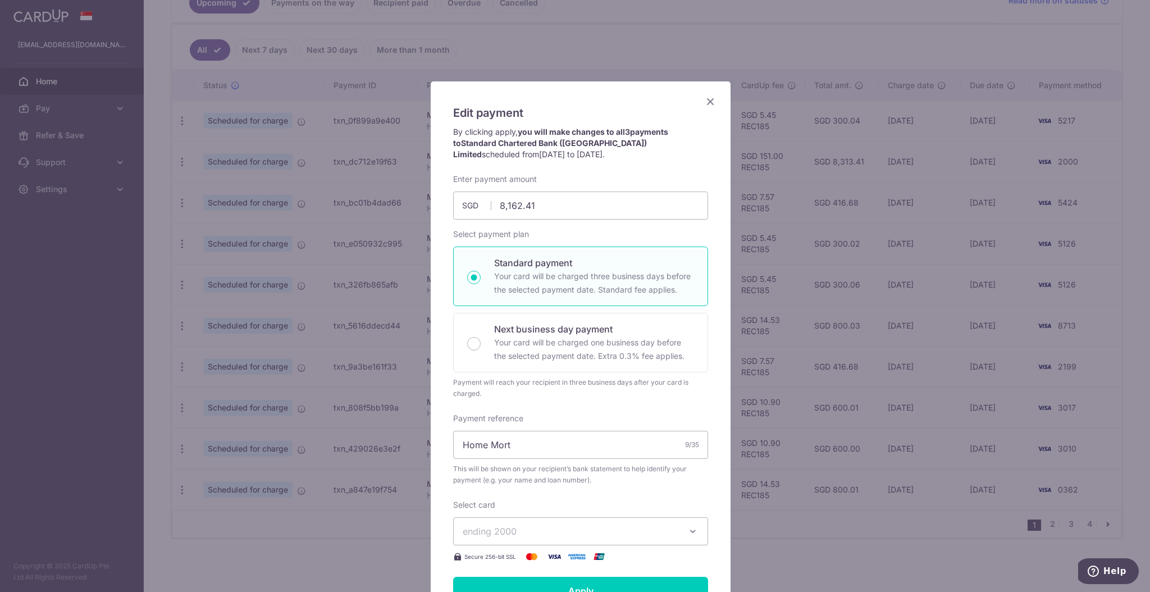
click at [705, 105] on icon "Close" at bounding box center [710, 101] width 13 height 14
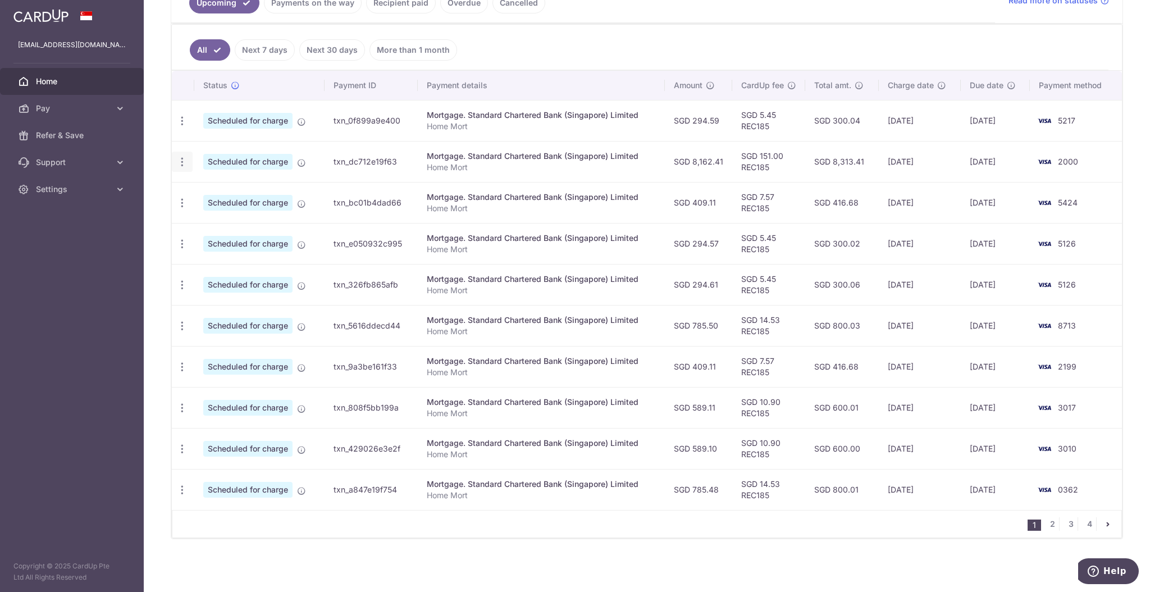
click at [182, 161] on icon "button" at bounding box center [182, 162] width 12 height 12
click at [230, 193] on span "Update payment" at bounding box center [242, 192] width 76 height 13
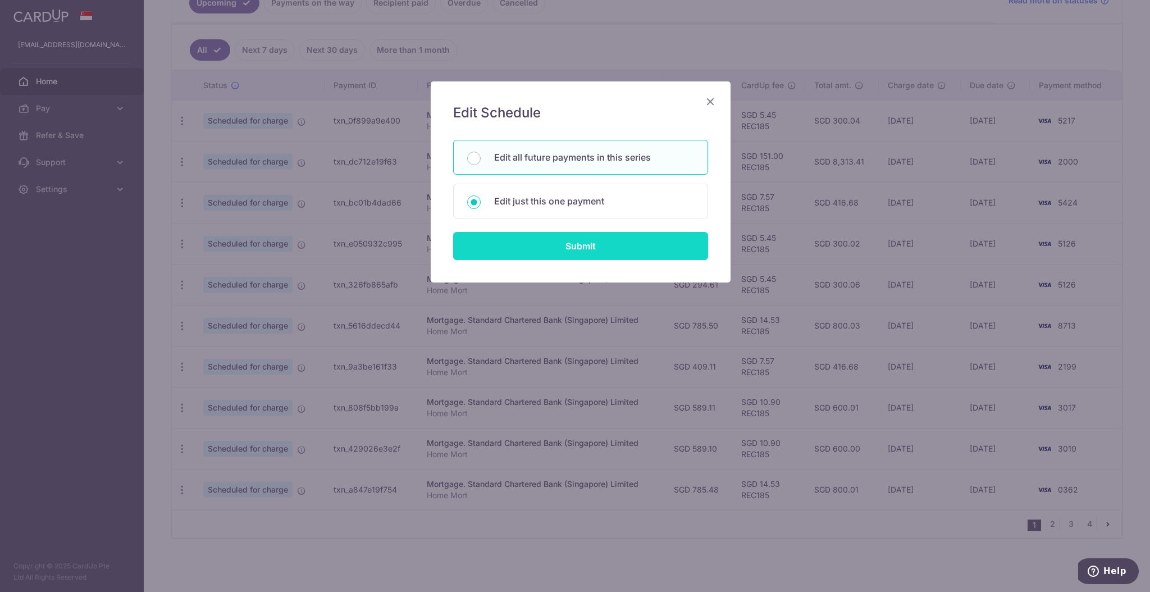
click at [554, 245] on input "Submit" at bounding box center [580, 246] width 255 height 28
radio input "true"
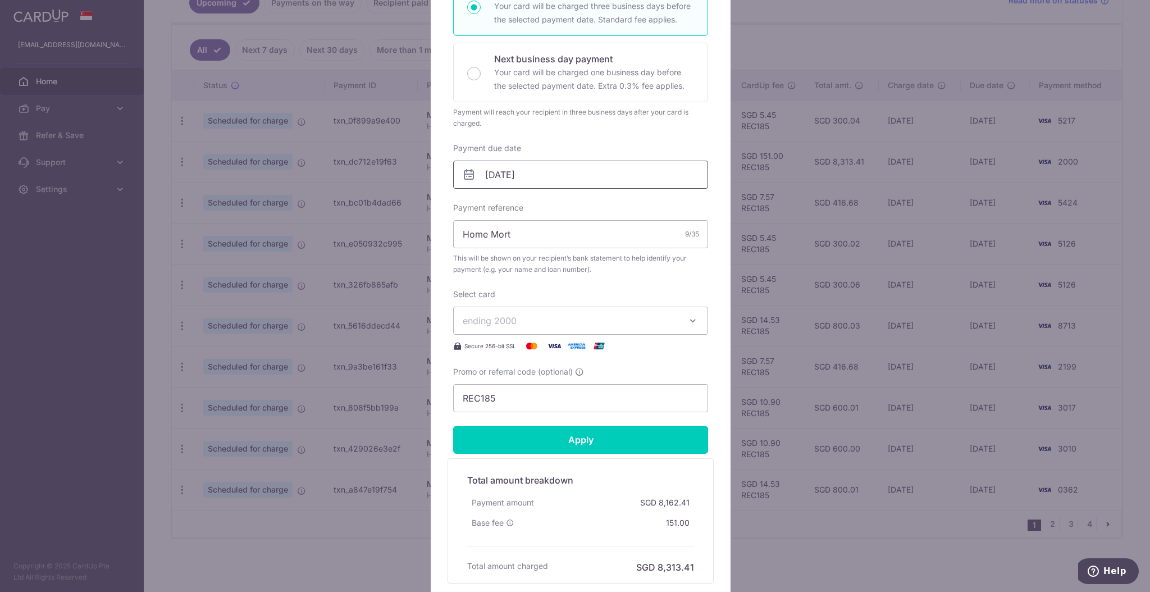
click at [518, 173] on input "01/10/2025" at bounding box center [580, 175] width 255 height 28
click at [471, 202] on link "Prev" at bounding box center [468, 204] width 13 height 13
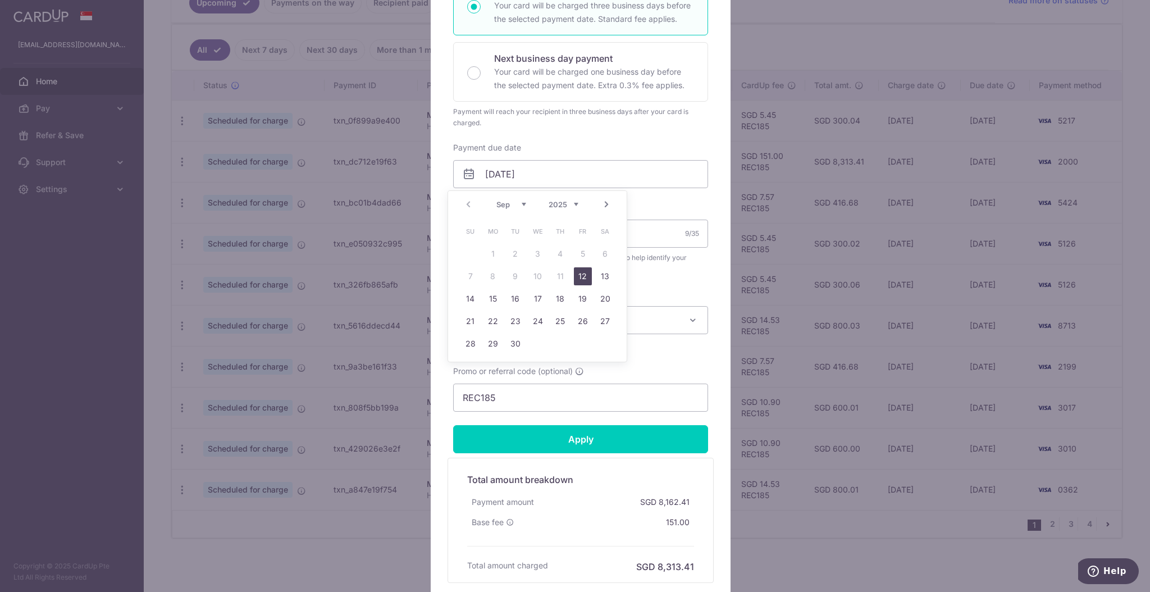
click at [584, 270] on link "12" at bounding box center [583, 276] width 18 height 18
type input "[DATE]"
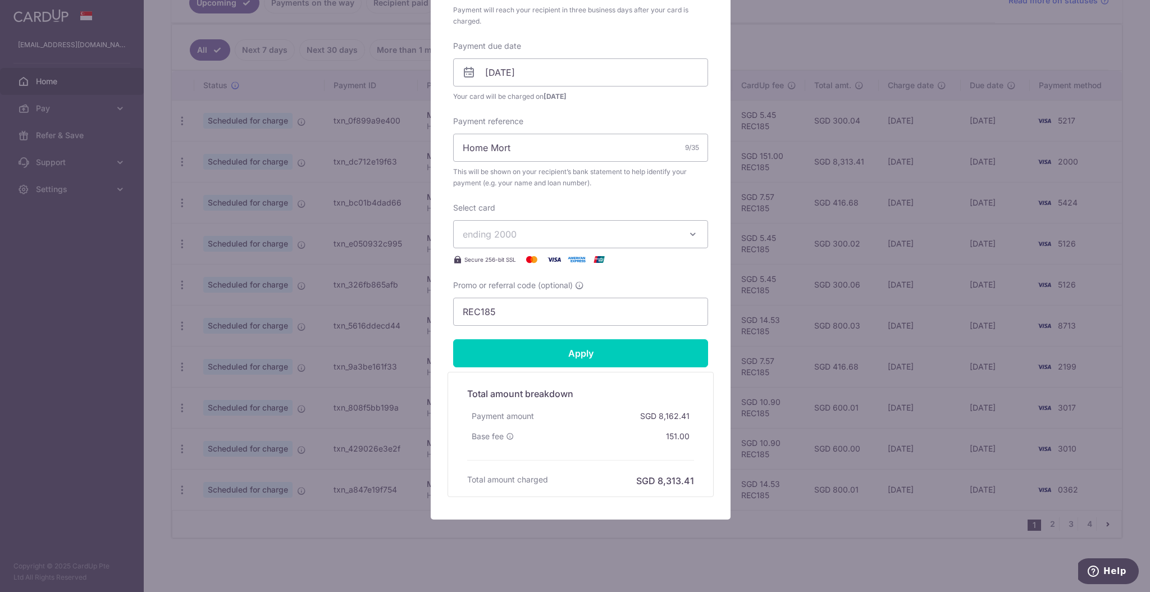
scroll to position [334, 0]
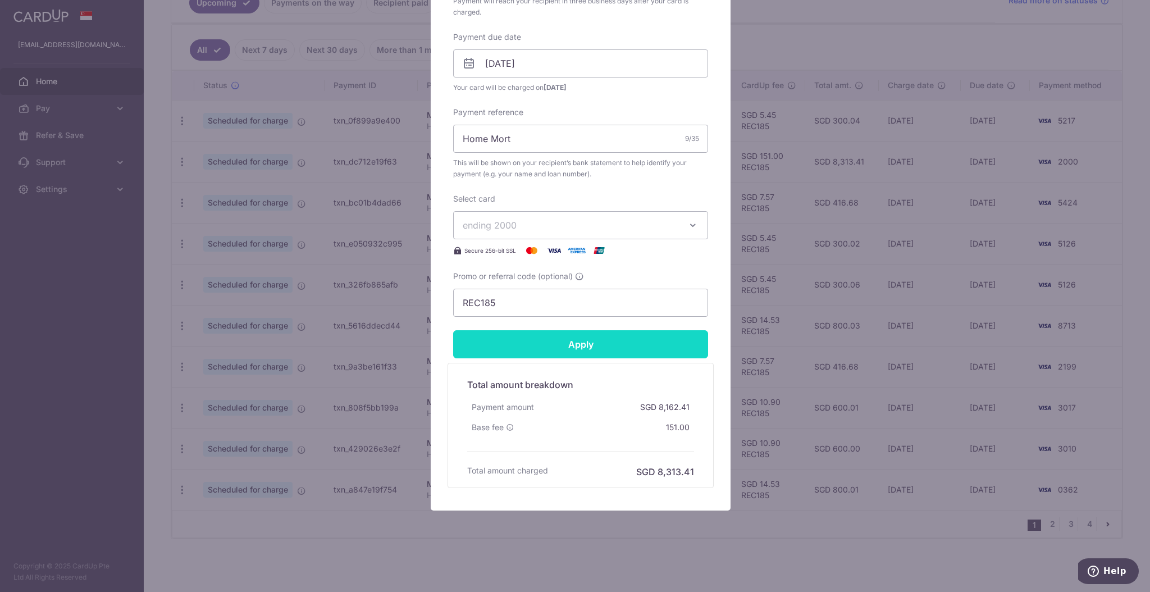
click at [586, 345] on input "Apply" at bounding box center [580, 344] width 255 height 28
type input "Successfully Applied"
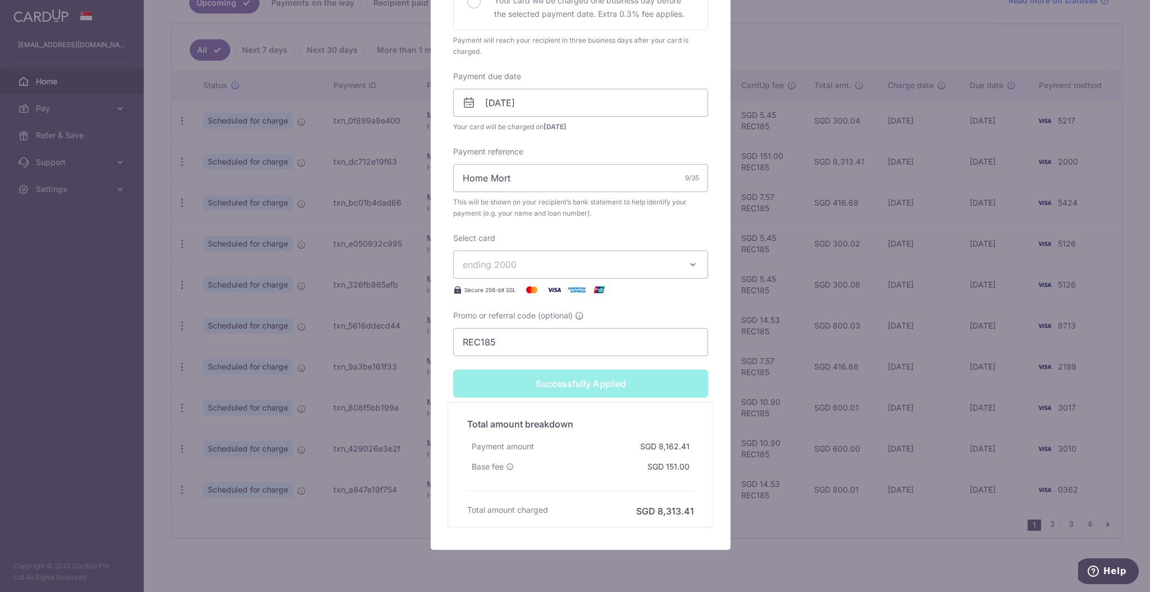
scroll to position [373, 0]
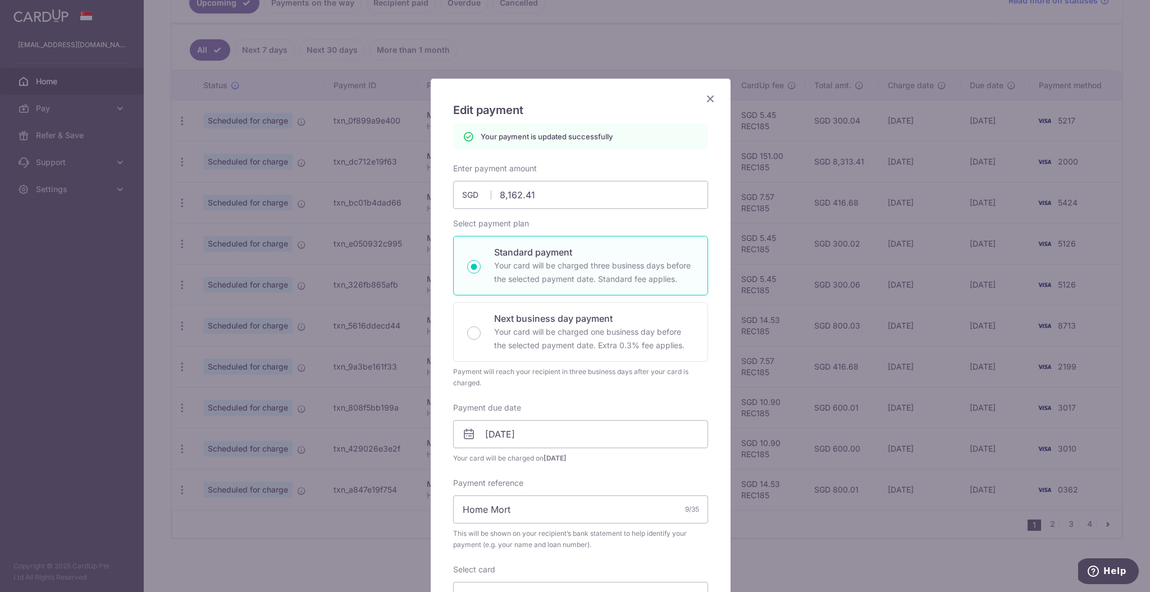
click at [706, 95] on icon "Close" at bounding box center [710, 99] width 13 height 14
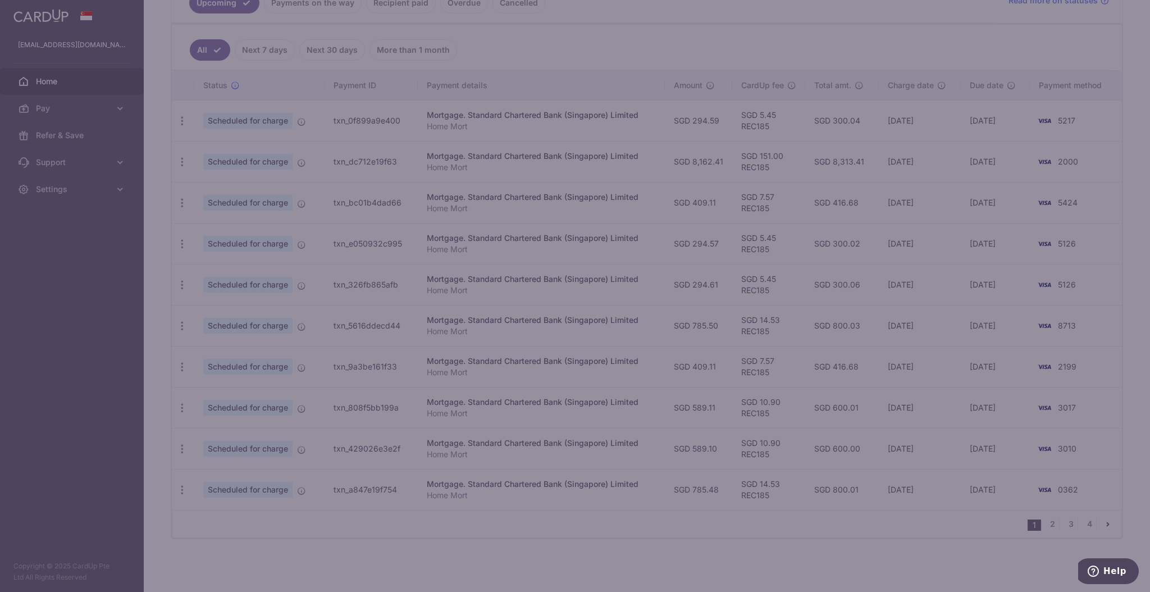
scroll to position [1, 0]
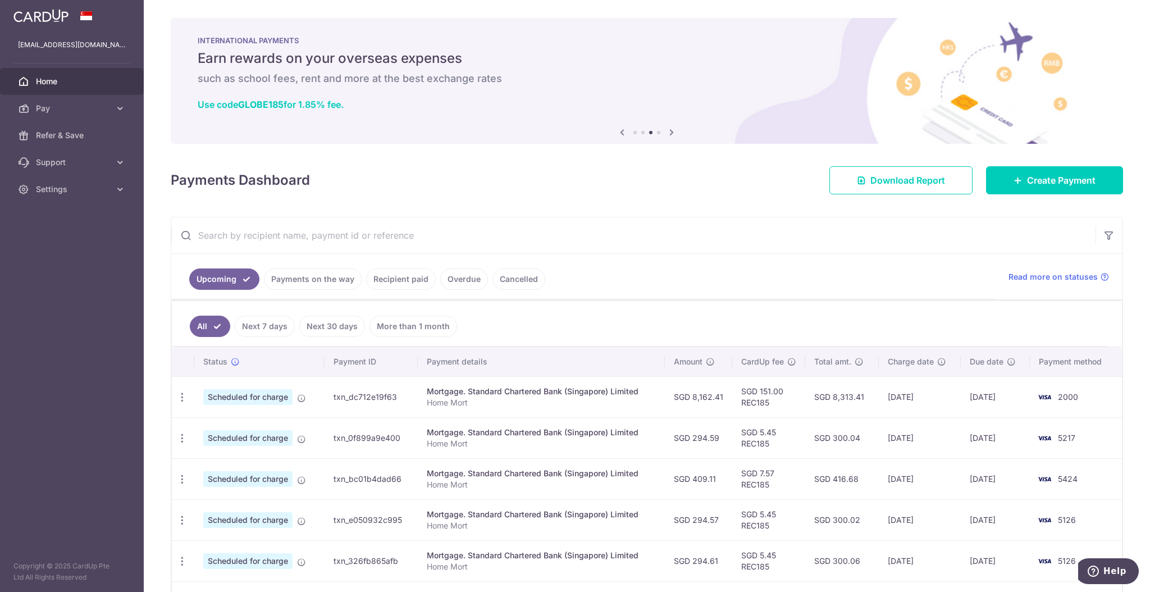
drag, startPoint x: 506, startPoint y: 165, endPoint x: 640, endPoint y: 263, distance: 166.3
click at [640, 263] on div "× Pause Schedule Pause all future payments in this series Pause just this one p…" at bounding box center [647, 296] width 1007 height 592
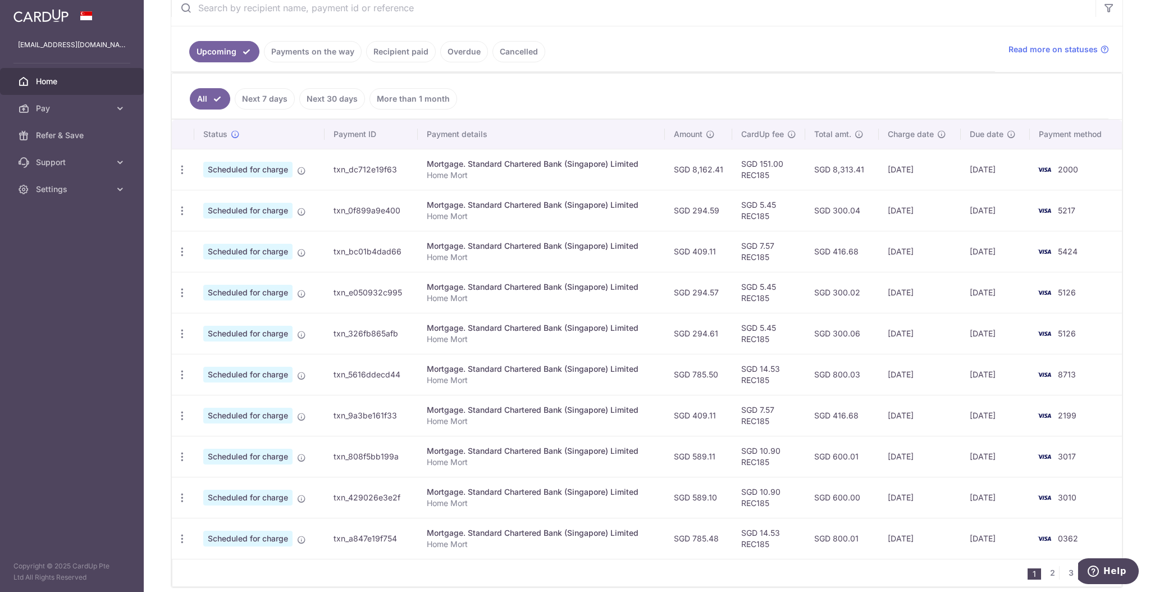
scroll to position [276, 0]
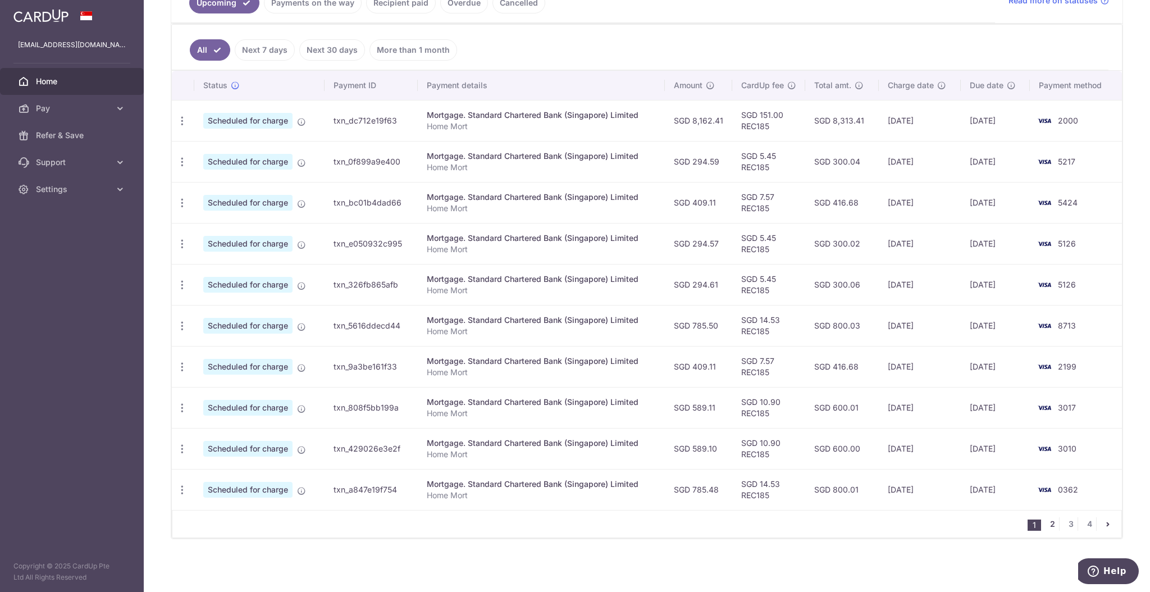
click at [1046, 522] on link "2" at bounding box center [1052, 523] width 13 height 13
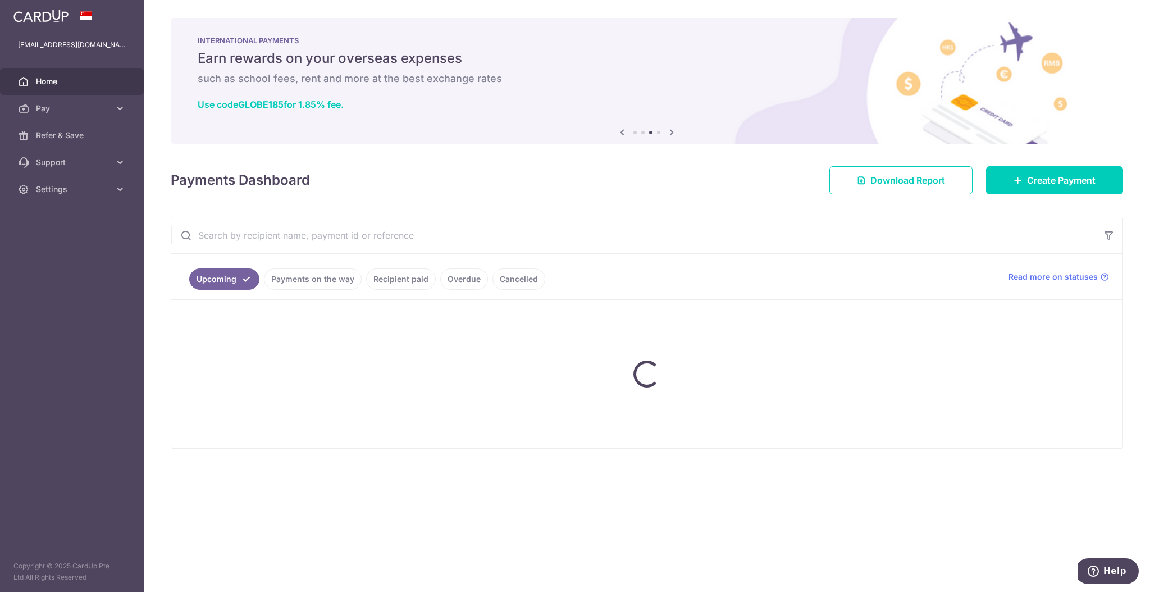
scroll to position [0, 0]
click at [563, 258] on ul "Upcoming Payments on the way Recipient paid Overdue Cancelled" at bounding box center [583, 276] width 824 height 45
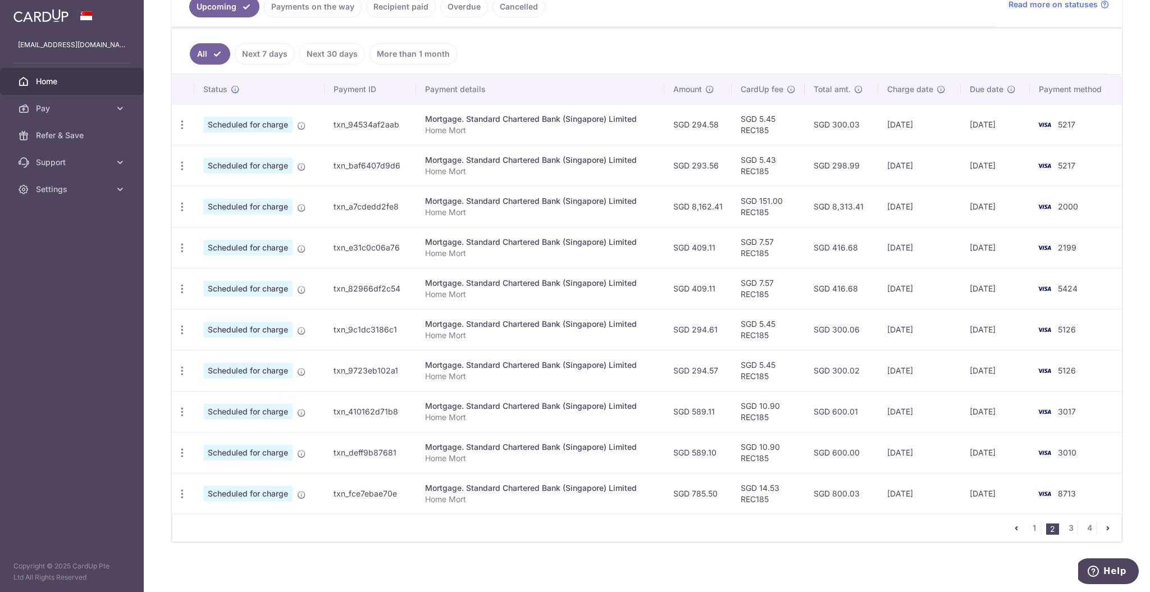
scroll to position [276, 0]
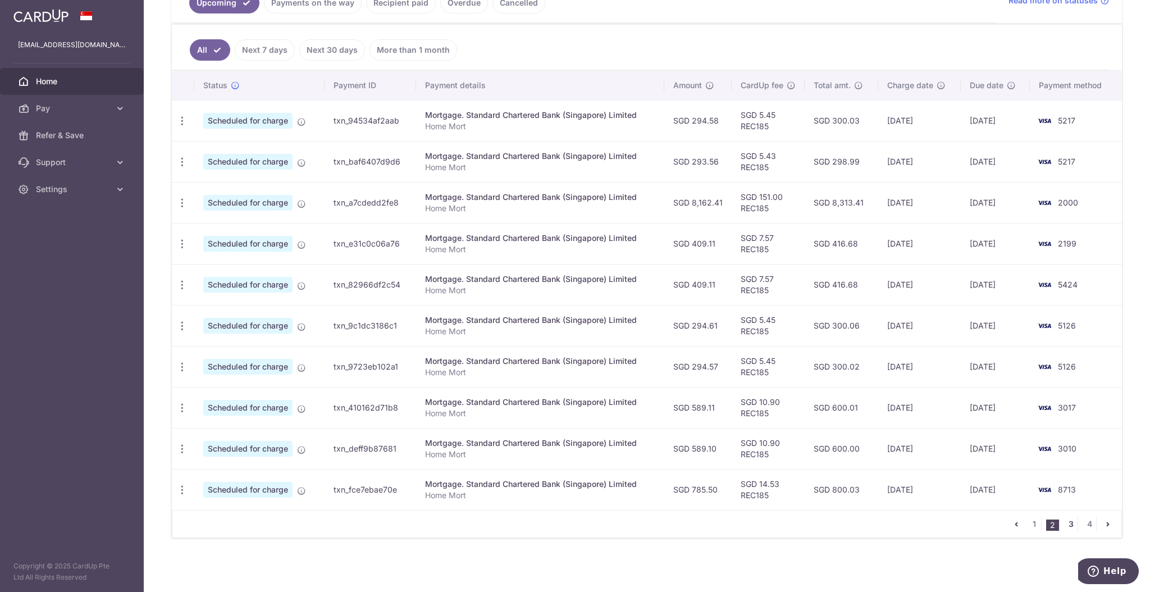
click at [1064, 524] on link "3" at bounding box center [1070, 523] width 13 height 13
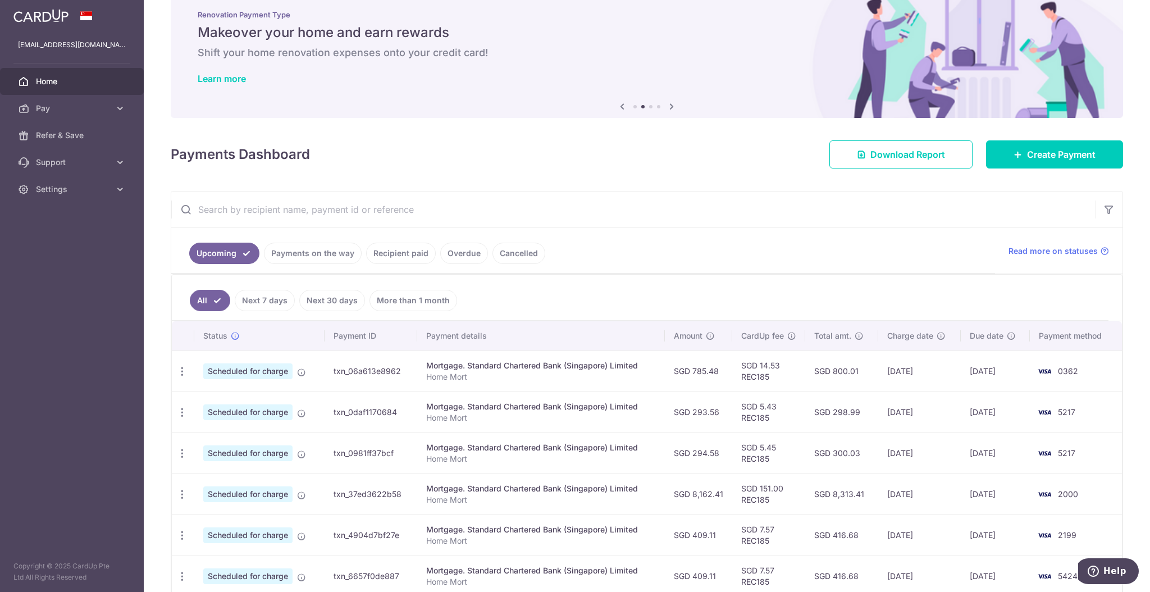
scroll to position [0, 0]
